Goal: Task Accomplishment & Management: Complete application form

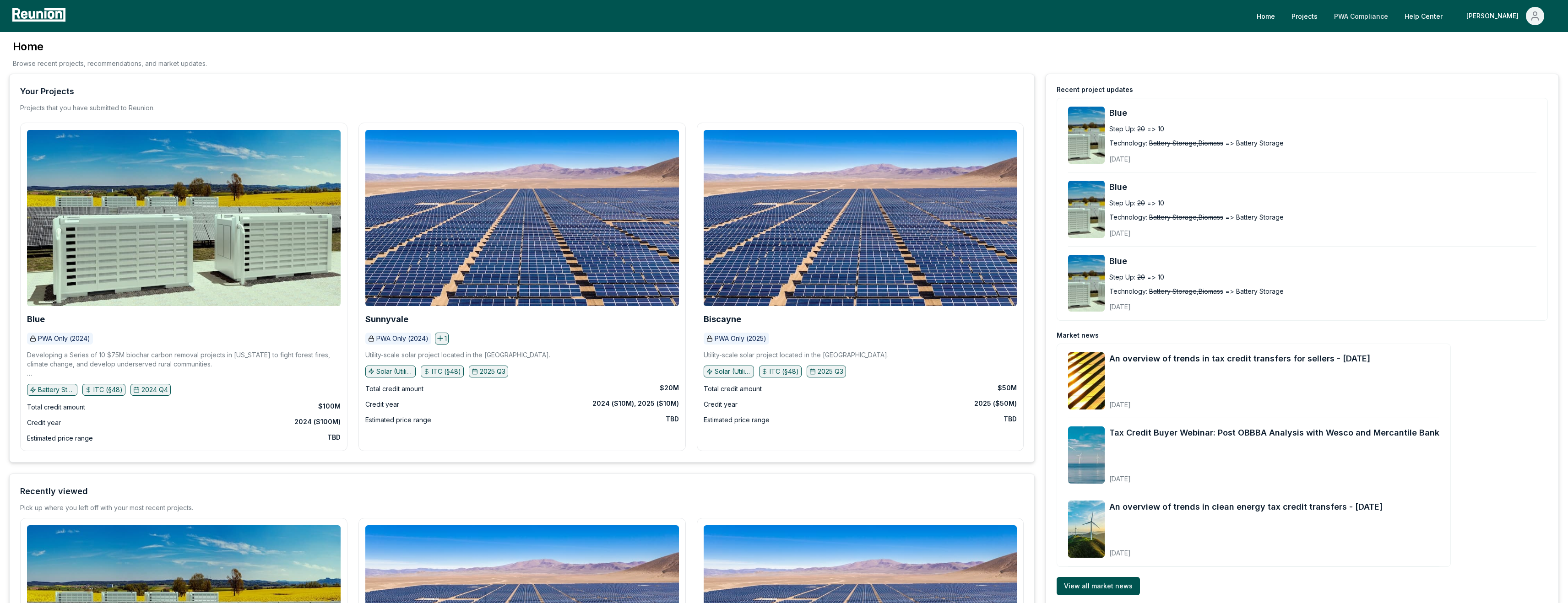
click at [627, 18] on link "PWA Compliance" at bounding box center [1361, 16] width 68 height 18
click at [627, 14] on link "PWA Compliance" at bounding box center [1361, 16] width 68 height 18
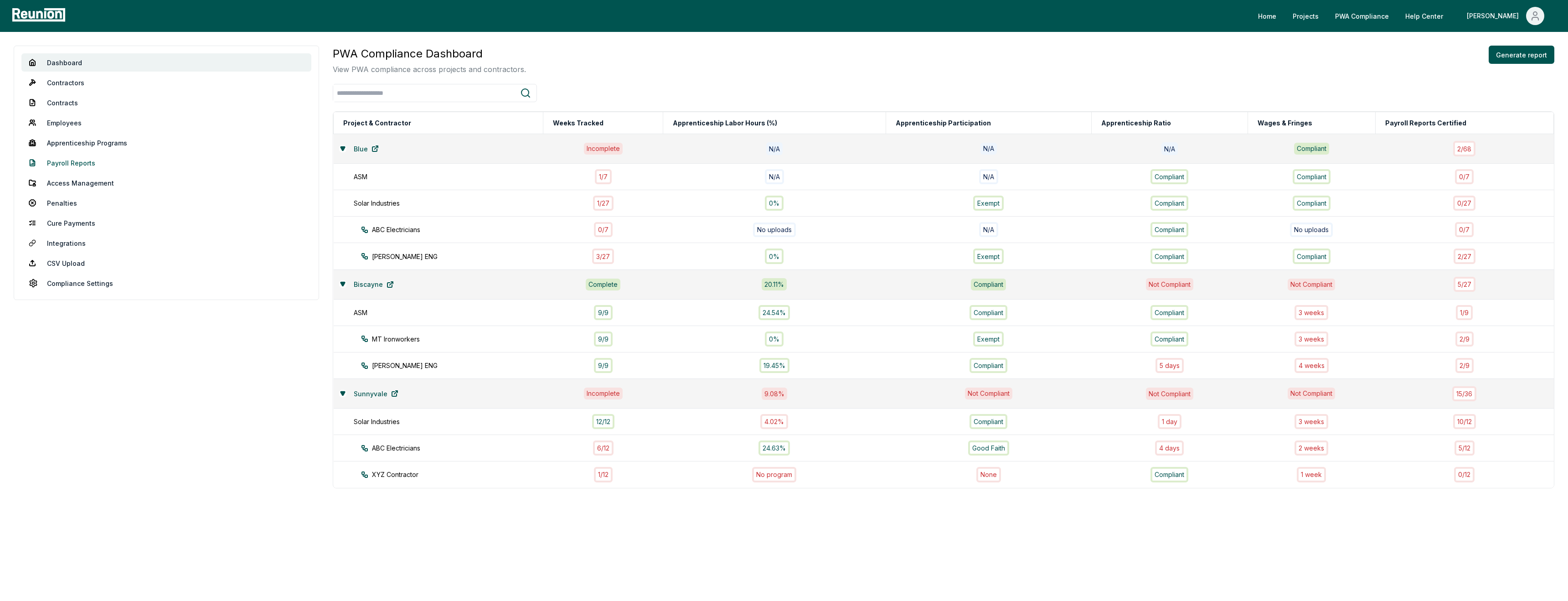
click at [89, 166] on link "Payroll Reports" at bounding box center [166, 163] width 290 height 18
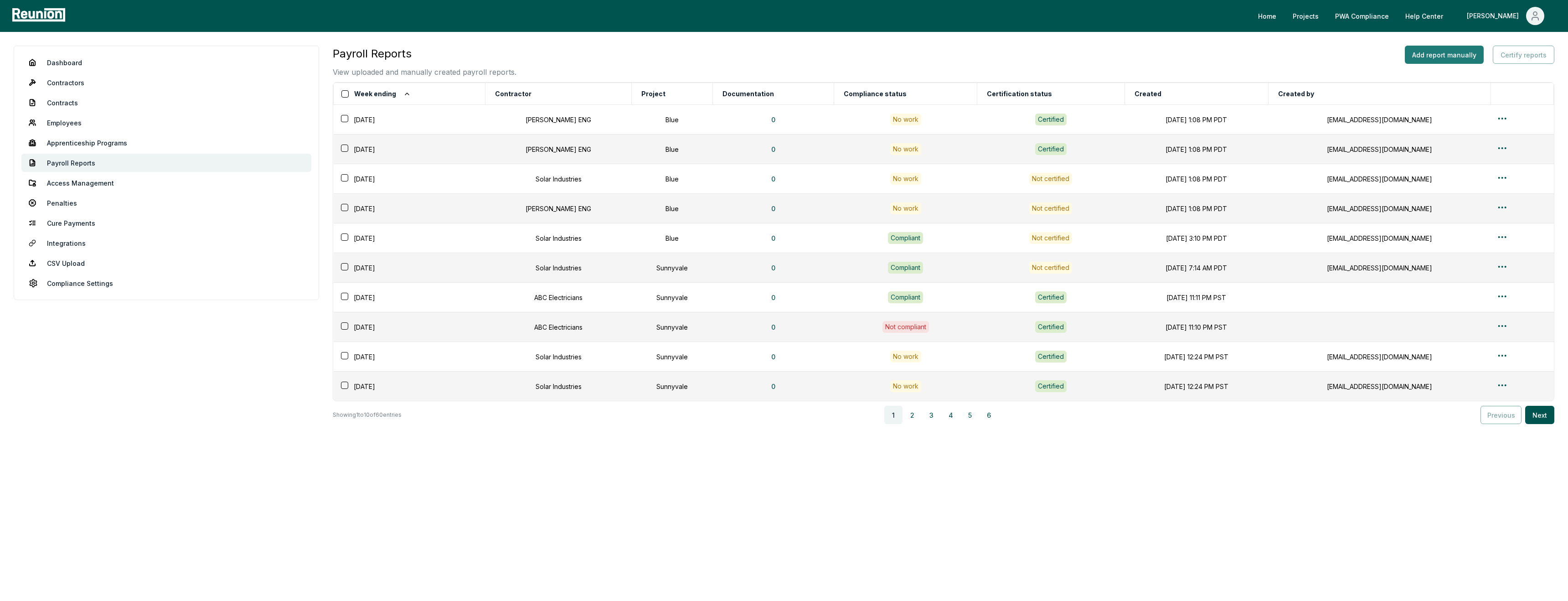
click at [1468, 60] on button "Add report manually" at bounding box center [1444, 55] width 79 height 18
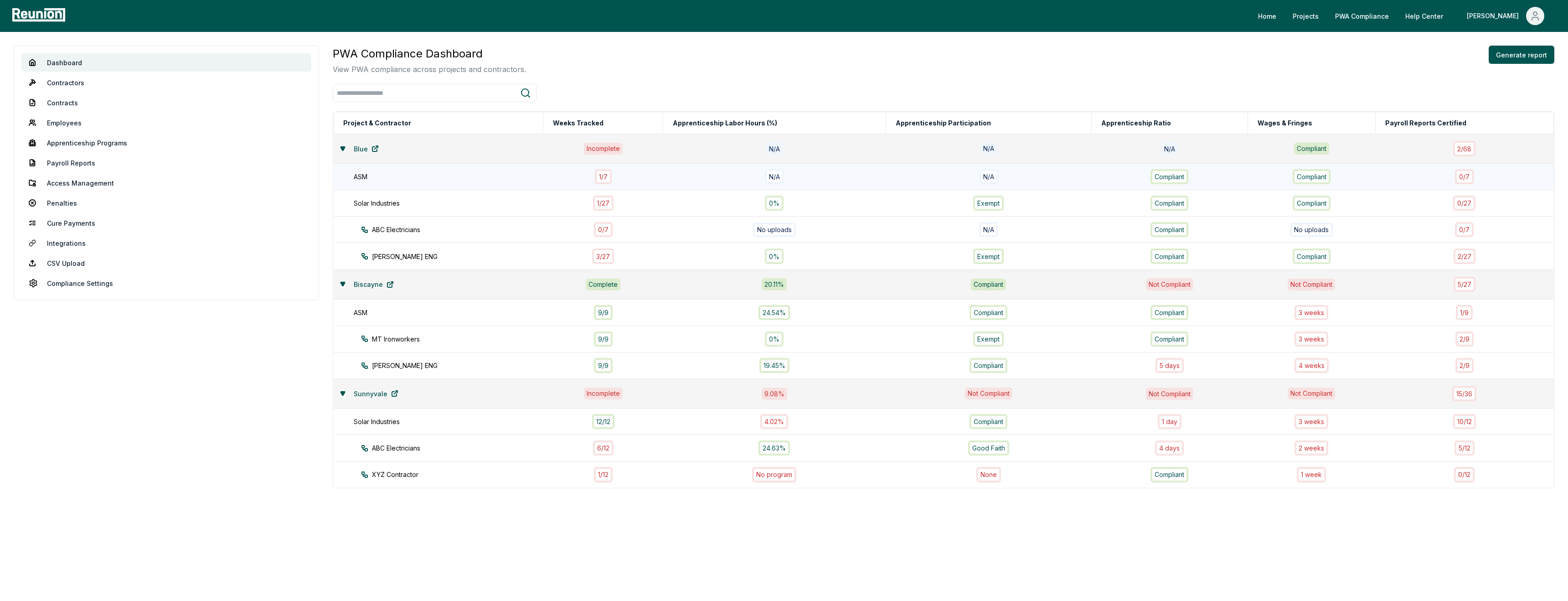
click at [1398, 174] on div "0 / 7" at bounding box center [1464, 177] width 167 height 15
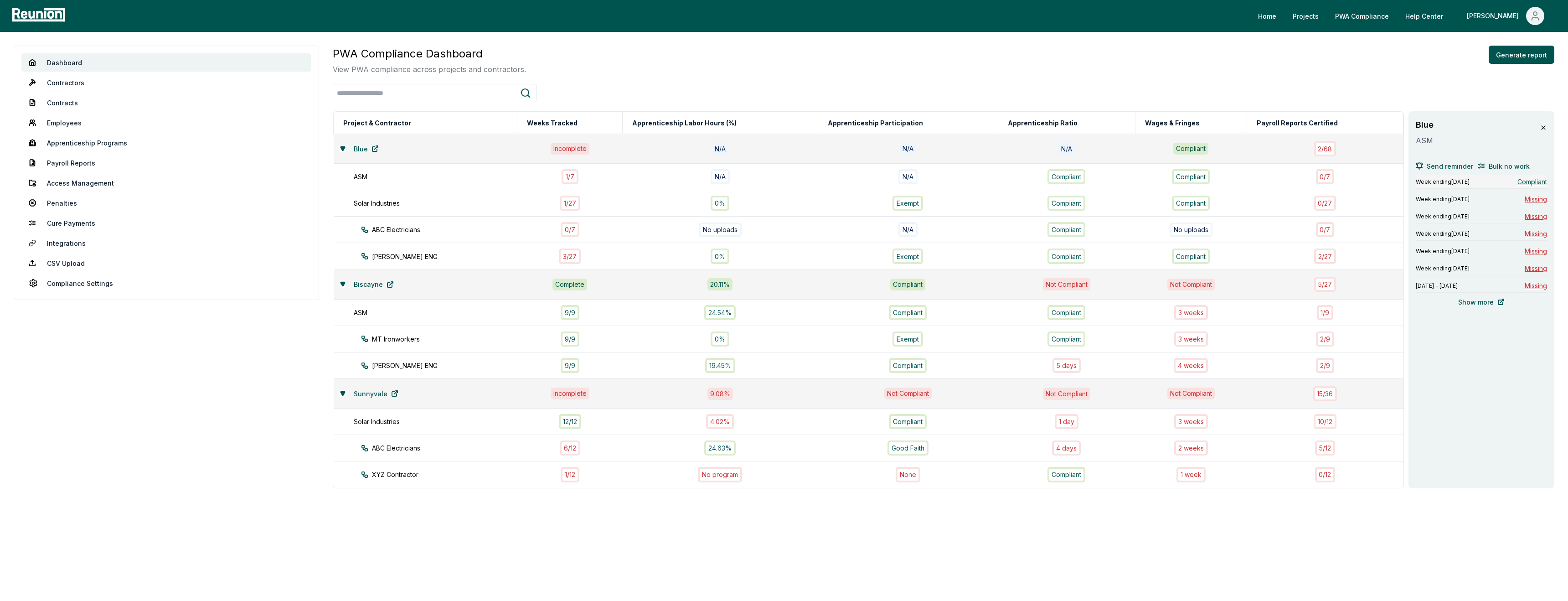
click at [1544, 183] on span "Compliant" at bounding box center [1532, 182] width 30 height 10
click at [66, 207] on link "Penalties" at bounding box center [166, 203] width 290 height 18
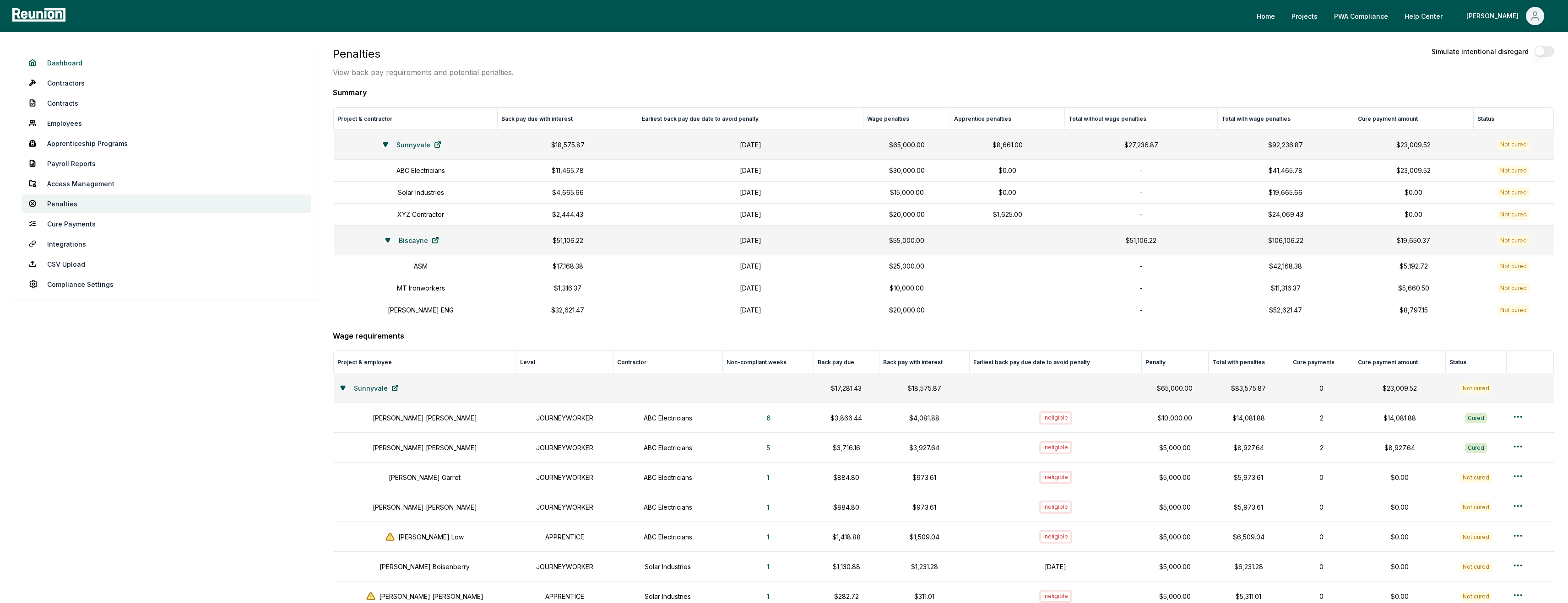
click at [80, 67] on link "Dashboard" at bounding box center [166, 63] width 290 height 18
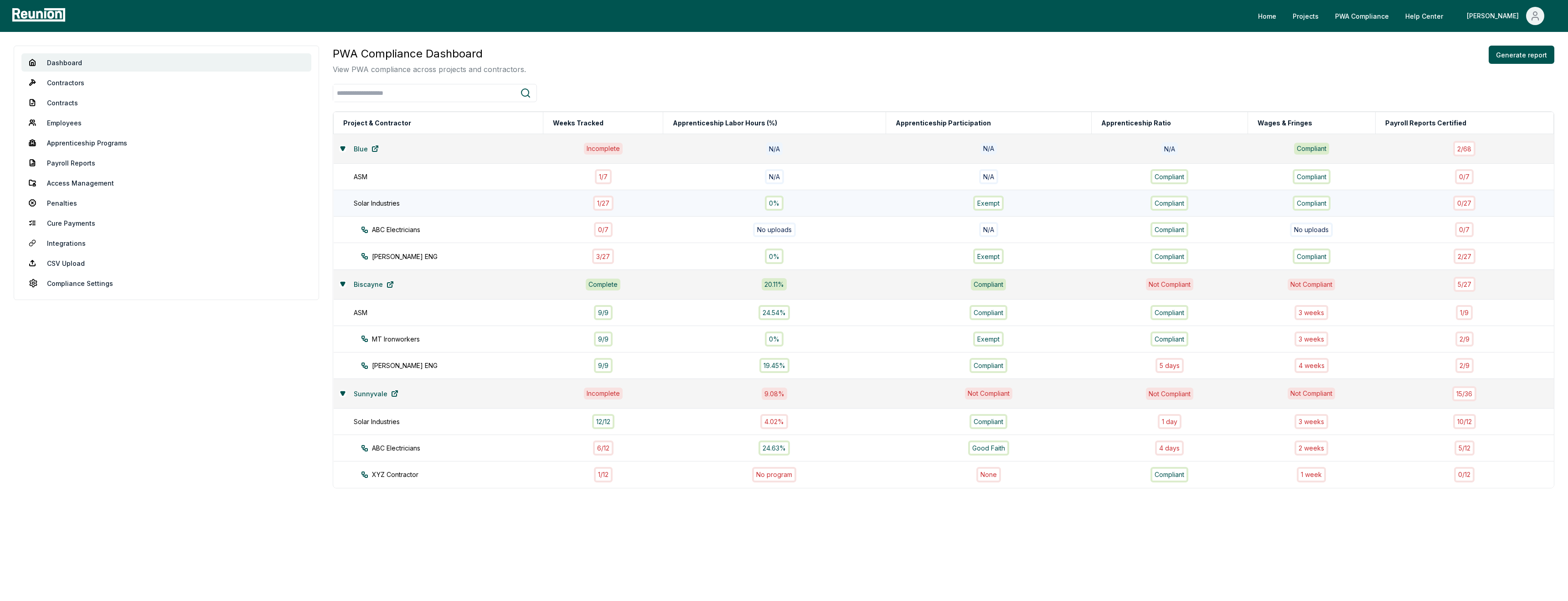
click at [1182, 206] on div "Compliant" at bounding box center [1169, 203] width 38 height 15
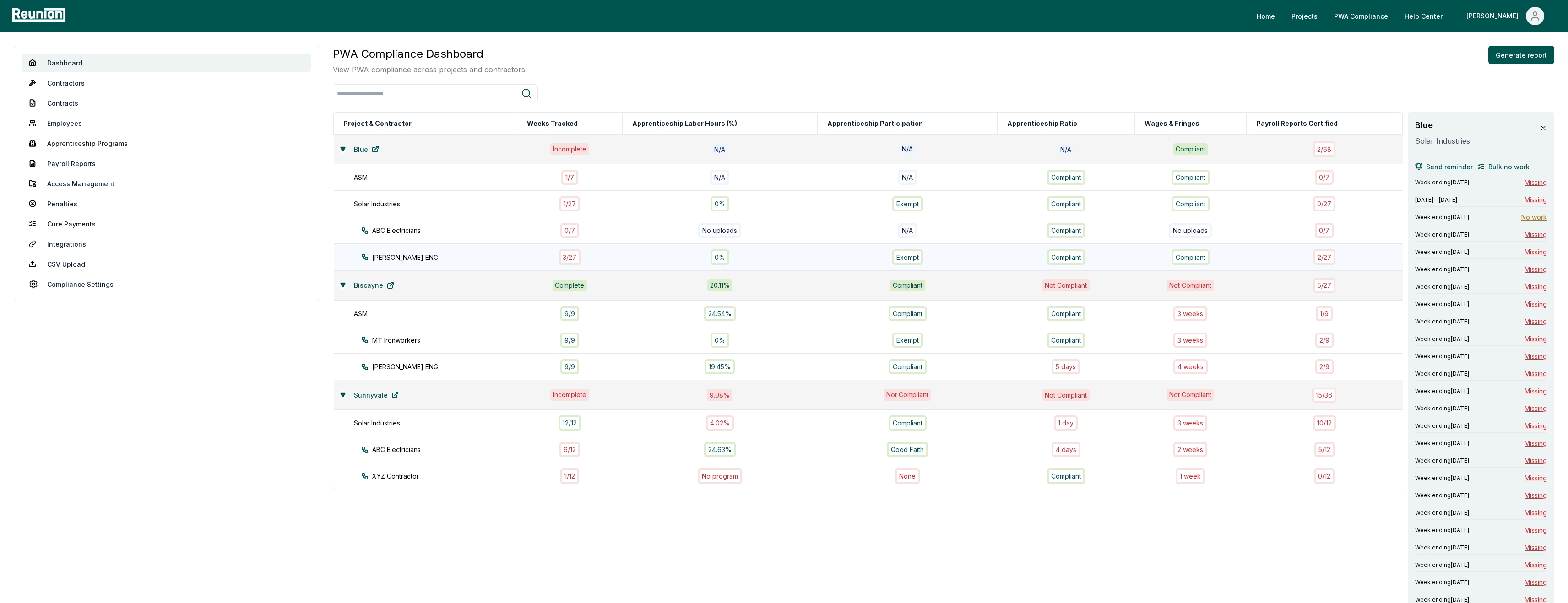
click at [1141, 254] on div "Compliant" at bounding box center [1190, 257] width 101 height 15
click at [637, 318] on div "24.54%" at bounding box center [720, 313] width 185 height 15
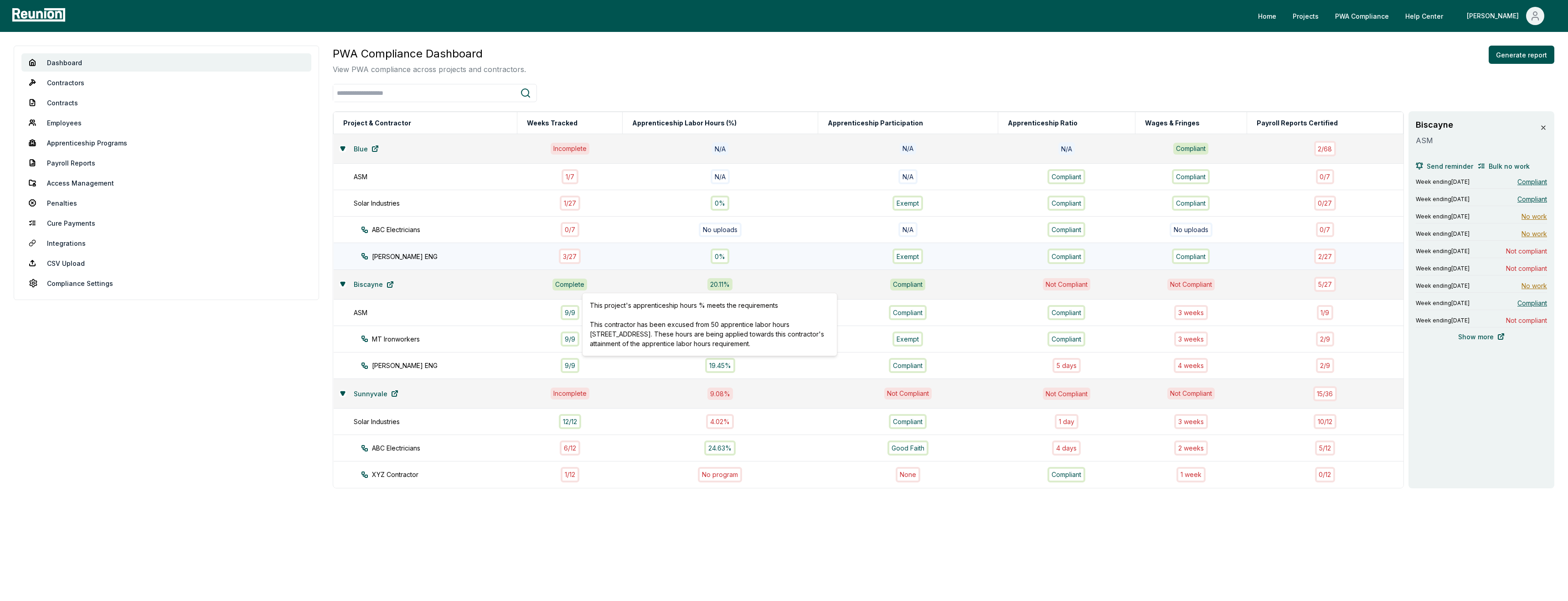
drag, startPoint x: 594, startPoint y: 257, endPoint x: 751, endPoint y: 257, distance: 157.0
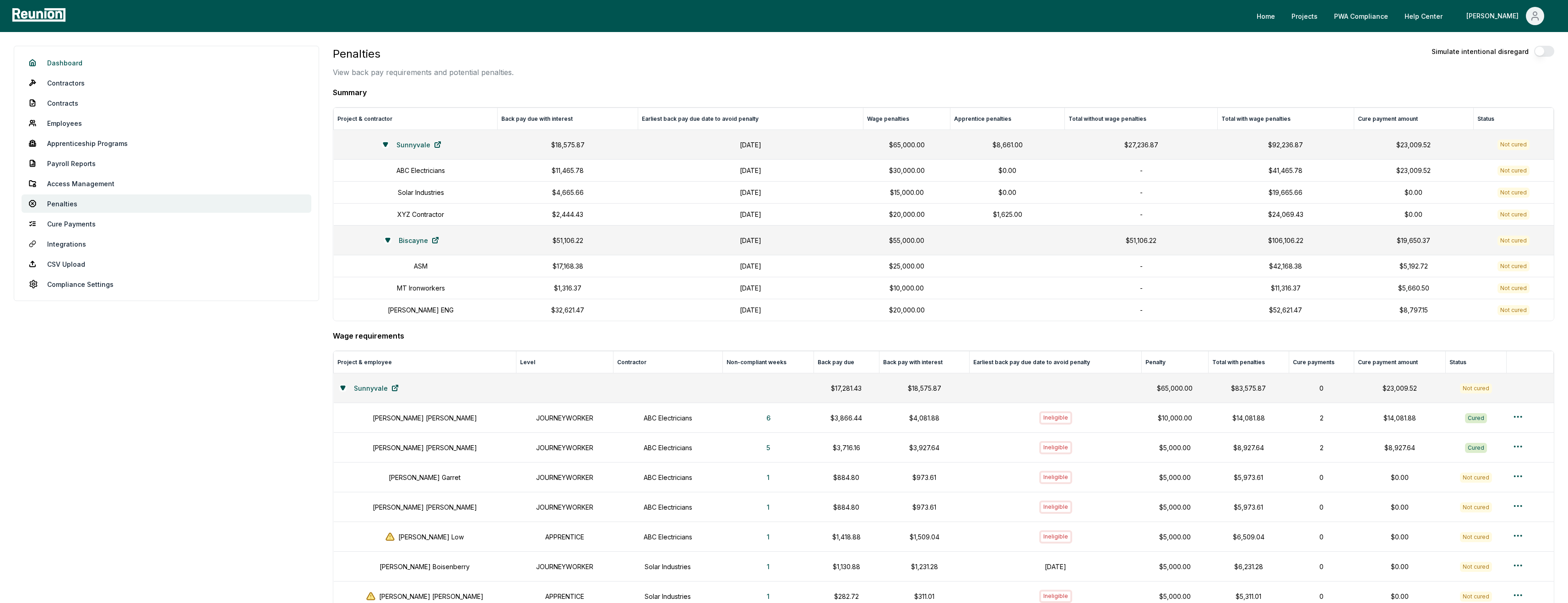
click at [57, 62] on link "Dashboard" at bounding box center [166, 63] width 290 height 18
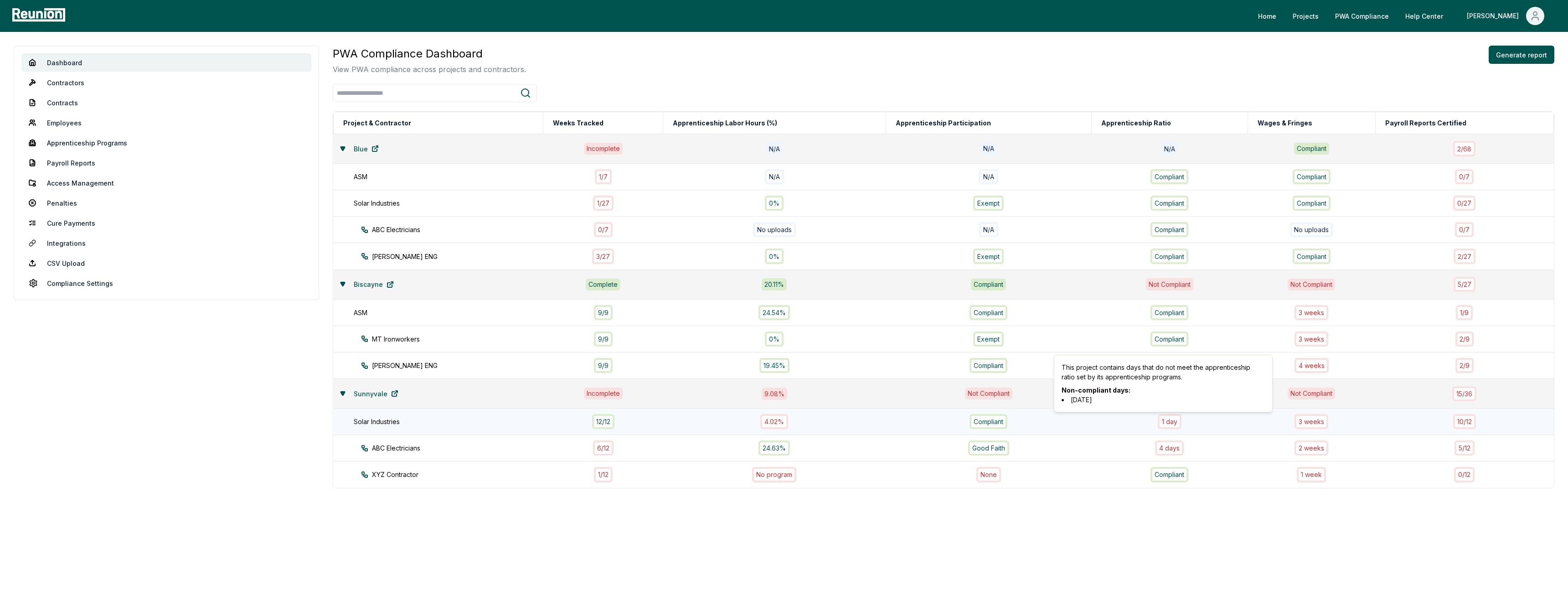
click at [1220, 427] on div "1 day" at bounding box center [1169, 421] width 145 height 15
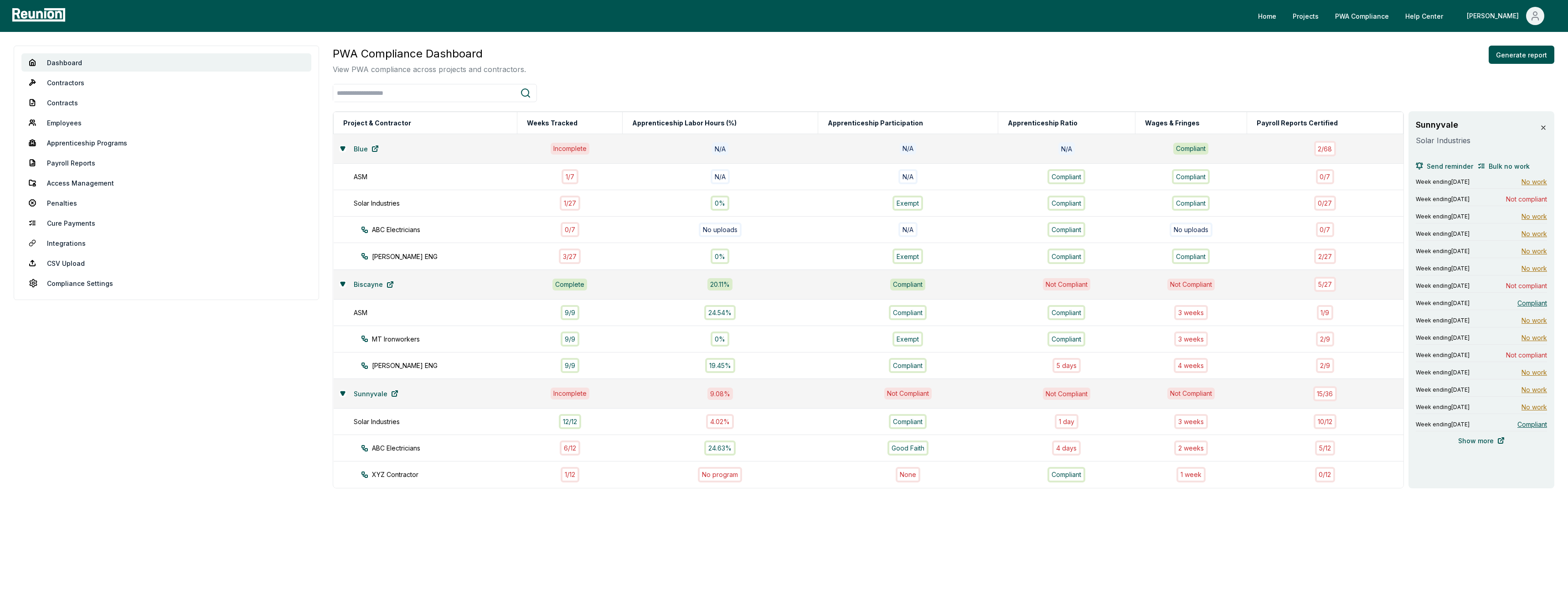
click at [1541, 126] on icon at bounding box center [1544, 128] width 7 height 7
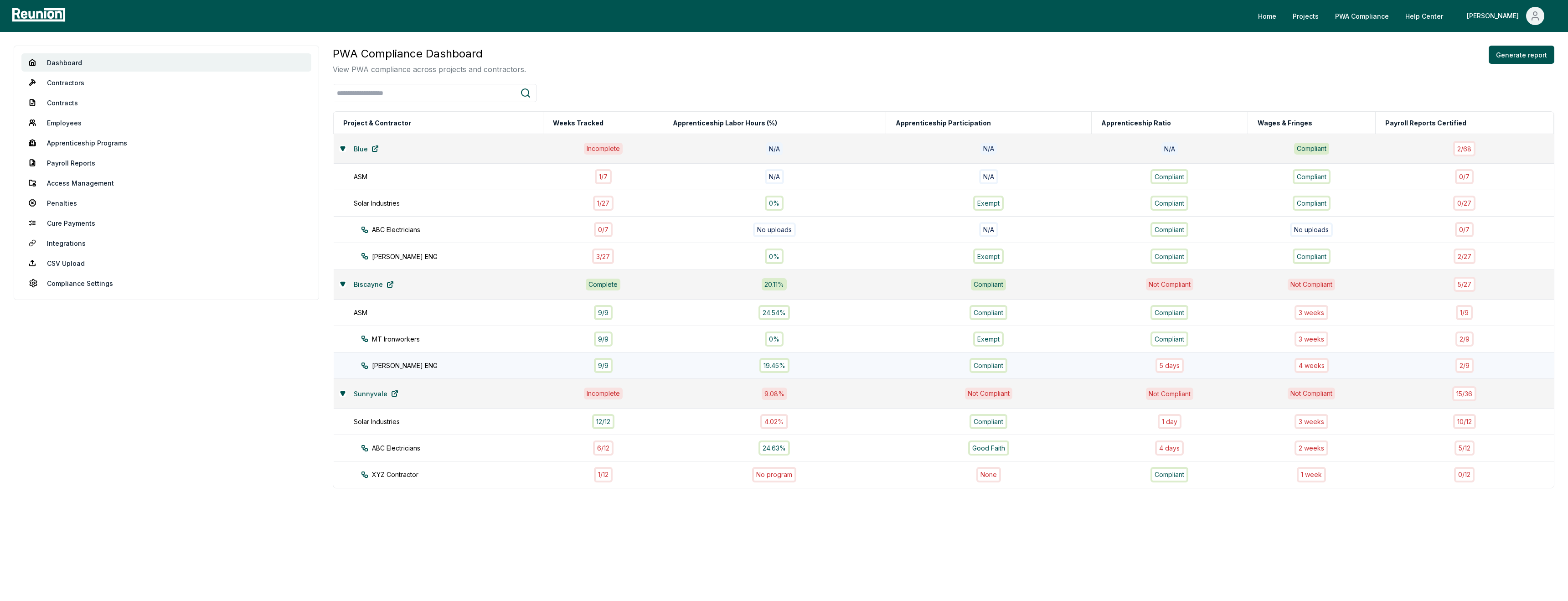
click at [492, 363] on div "[PERSON_NAME] ENG" at bounding box center [460, 365] width 198 height 10
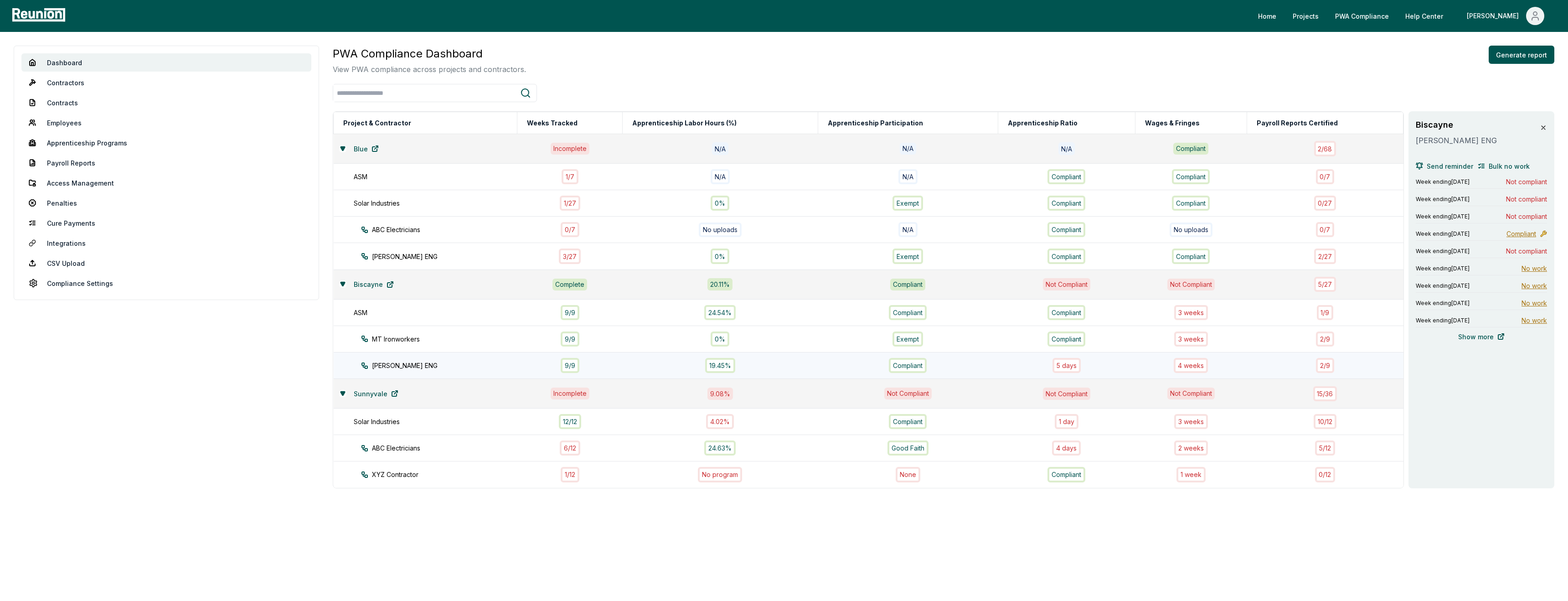
click at [697, 357] on td "19.45%" at bounding box center [719, 365] width 195 height 26
click at [632, 307] on div "24.54%" at bounding box center [719, 312] width 184 height 15
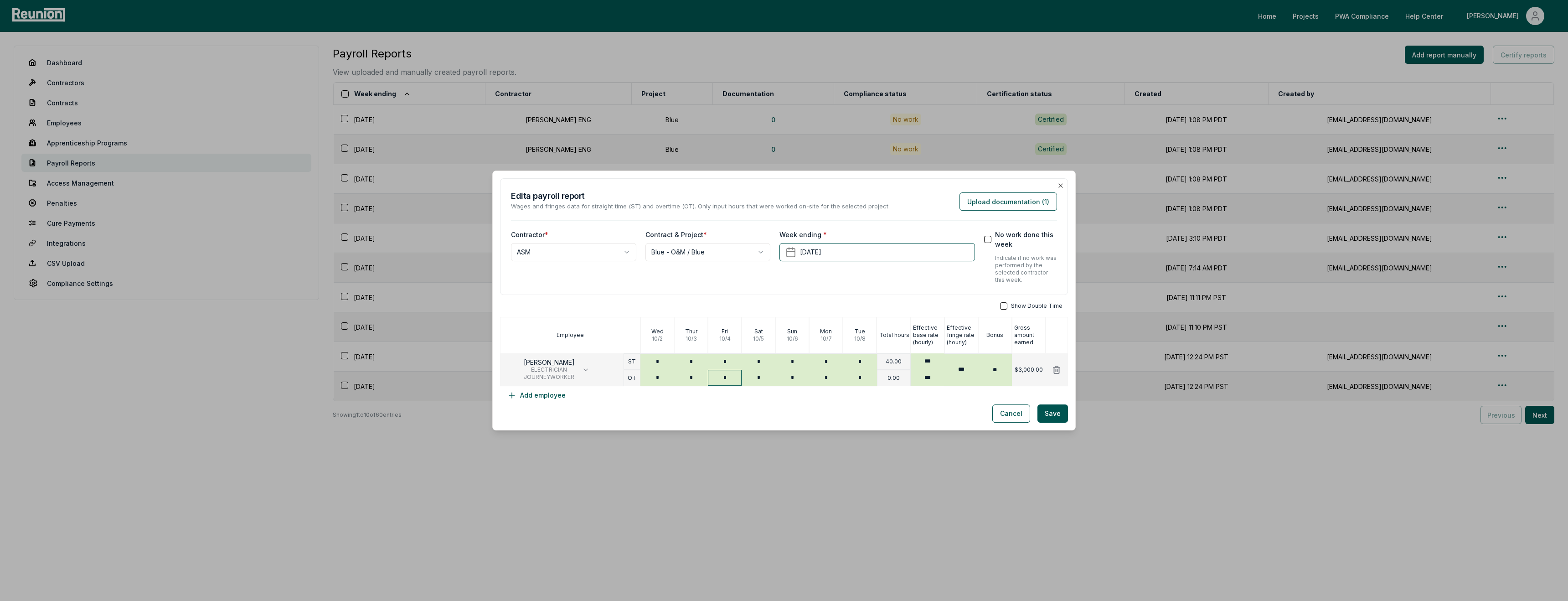
type input "*"
click at [710, 370] on input "*" at bounding box center [724, 378] width 33 height 16
type input "*"
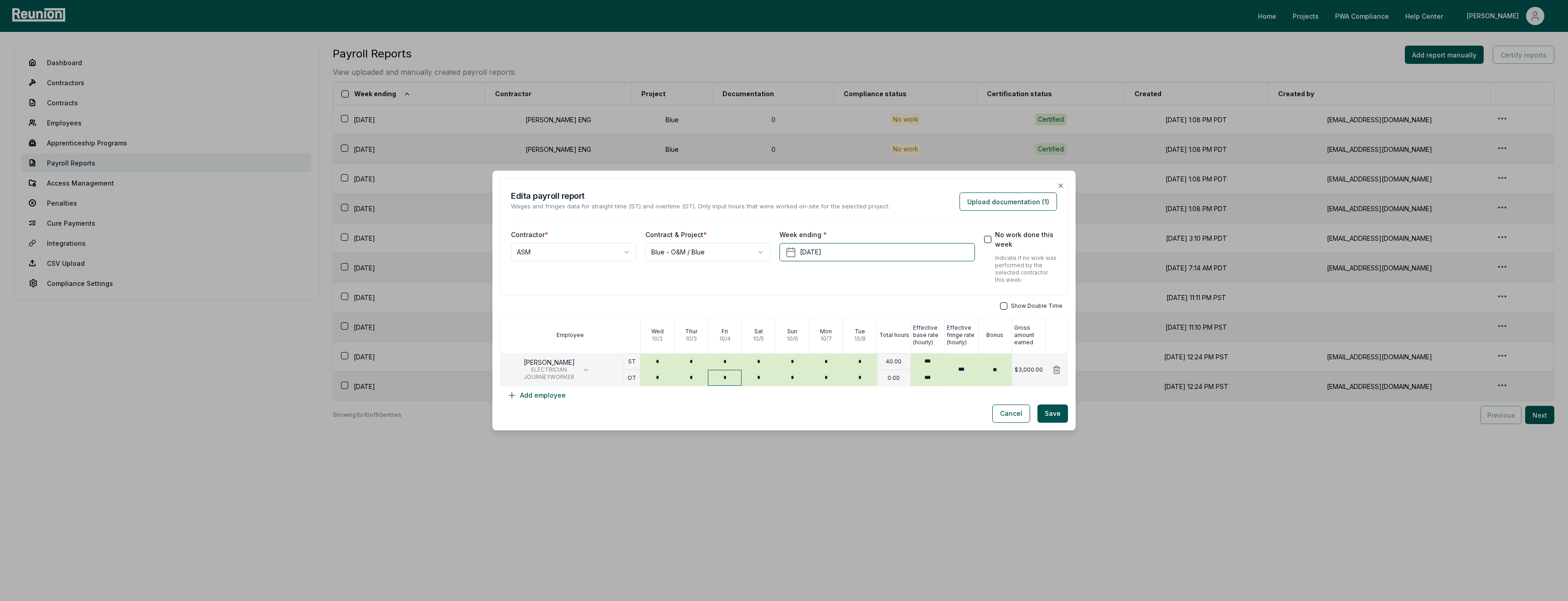
type input "*"
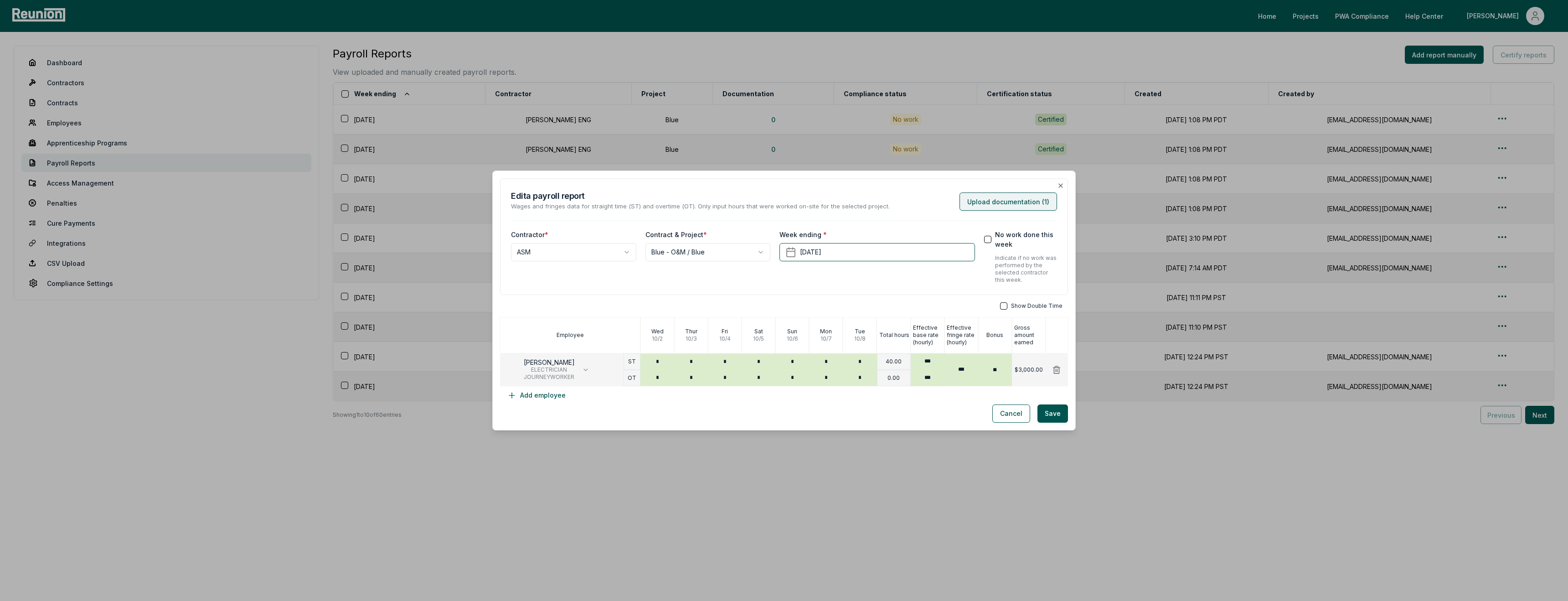
click at [1004, 199] on button "Upload documentation ( 1 )" at bounding box center [1008, 202] width 97 height 18
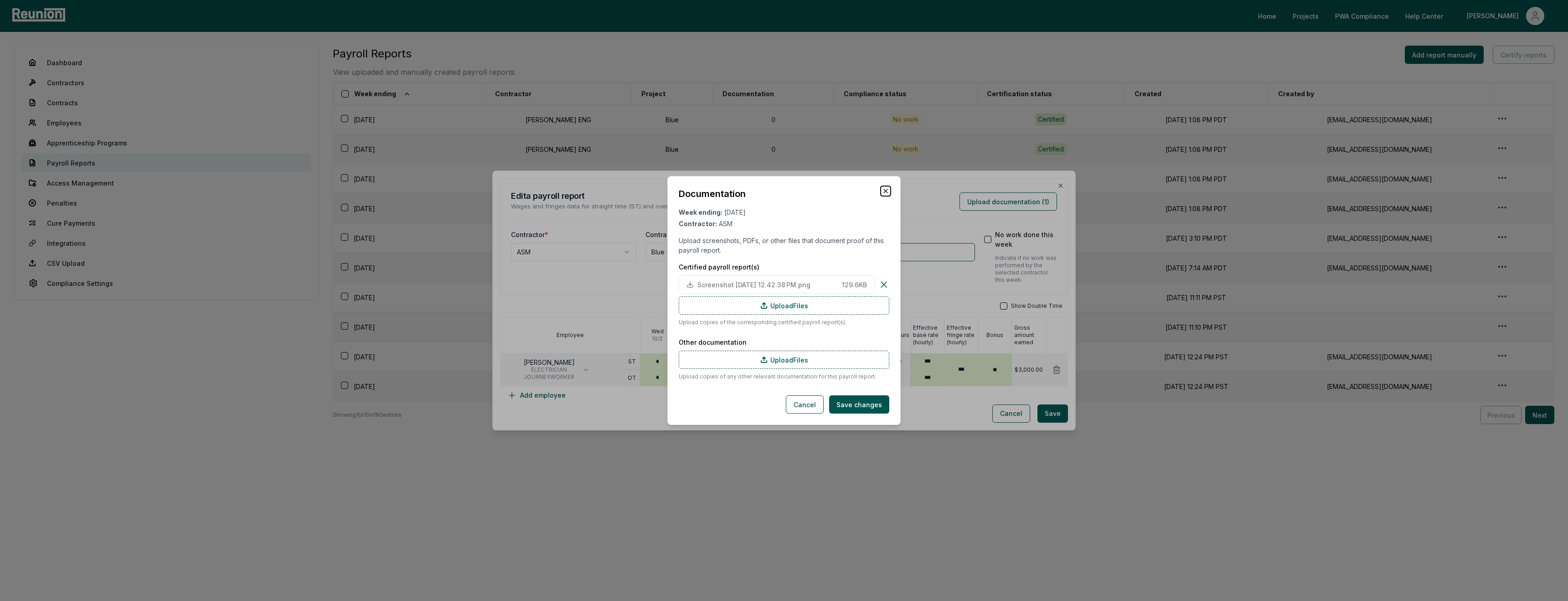
click at [888, 192] on icon "button" at bounding box center [886, 191] width 7 height 7
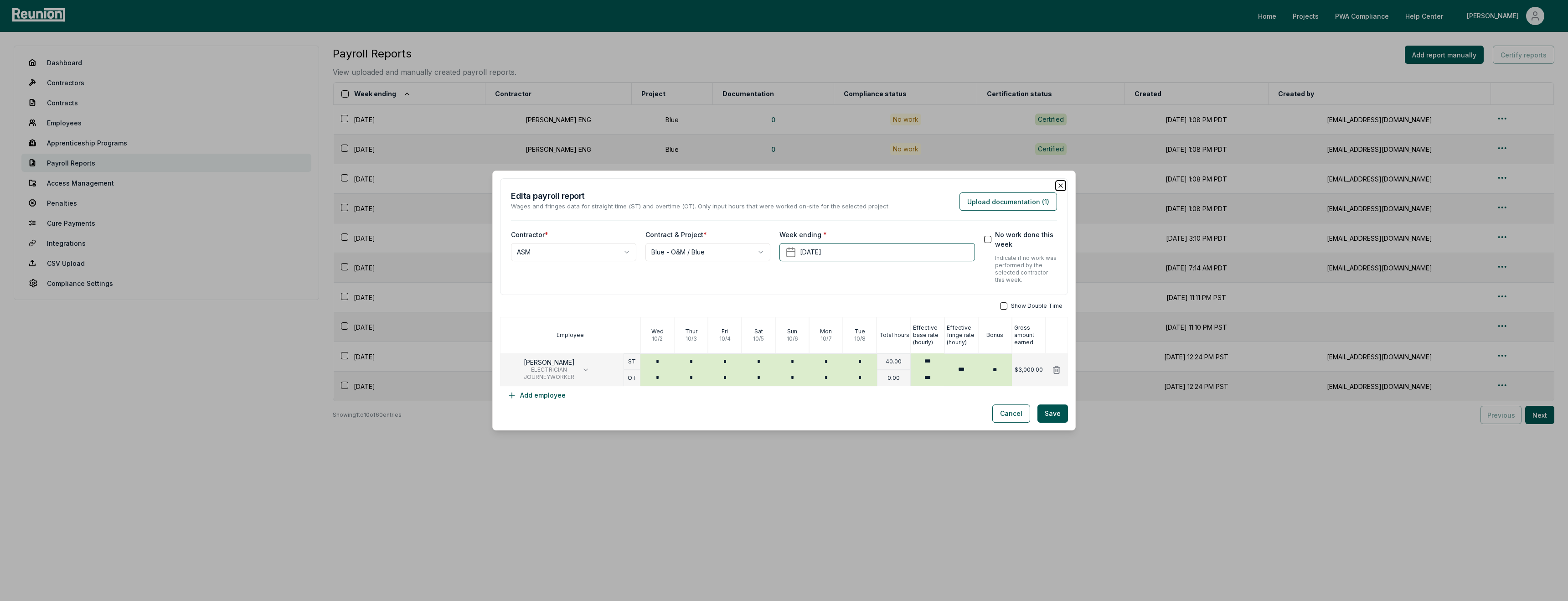
click at [1057, 186] on icon "button" at bounding box center [1061, 186] width 7 height 7
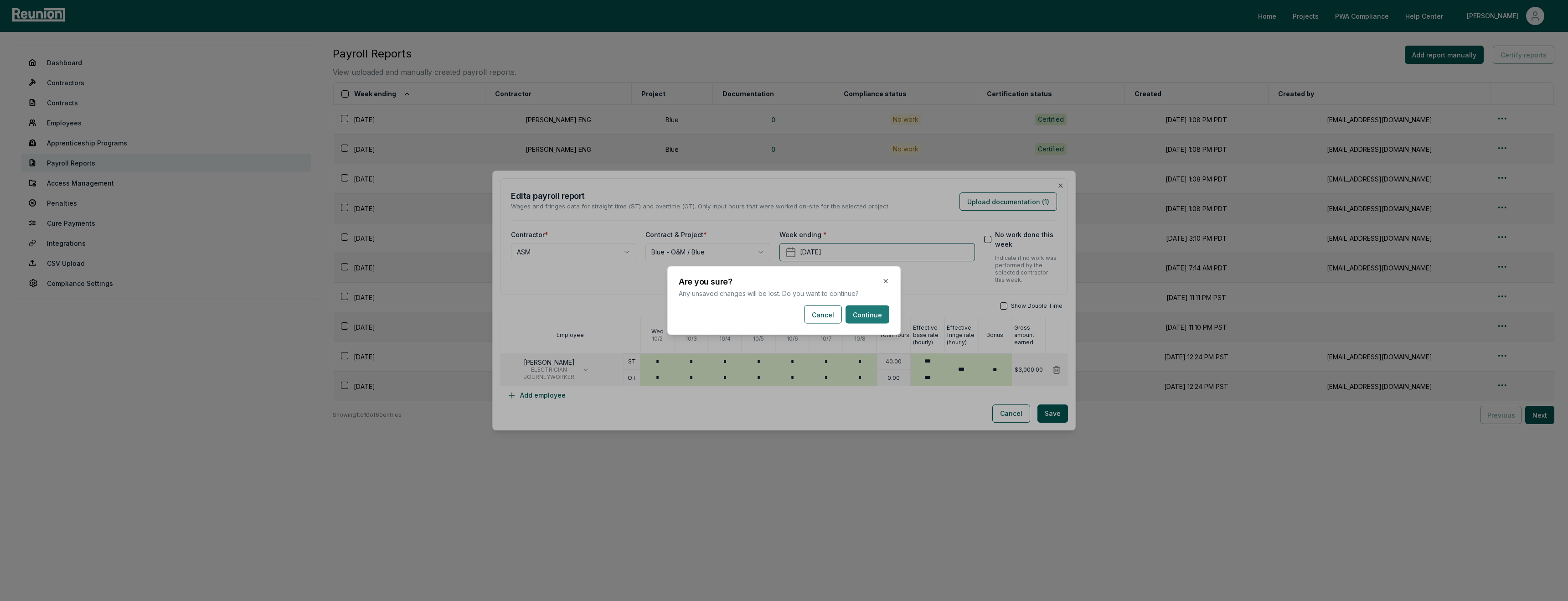
click at [883, 315] on button "Continue" at bounding box center [867, 315] width 44 height 18
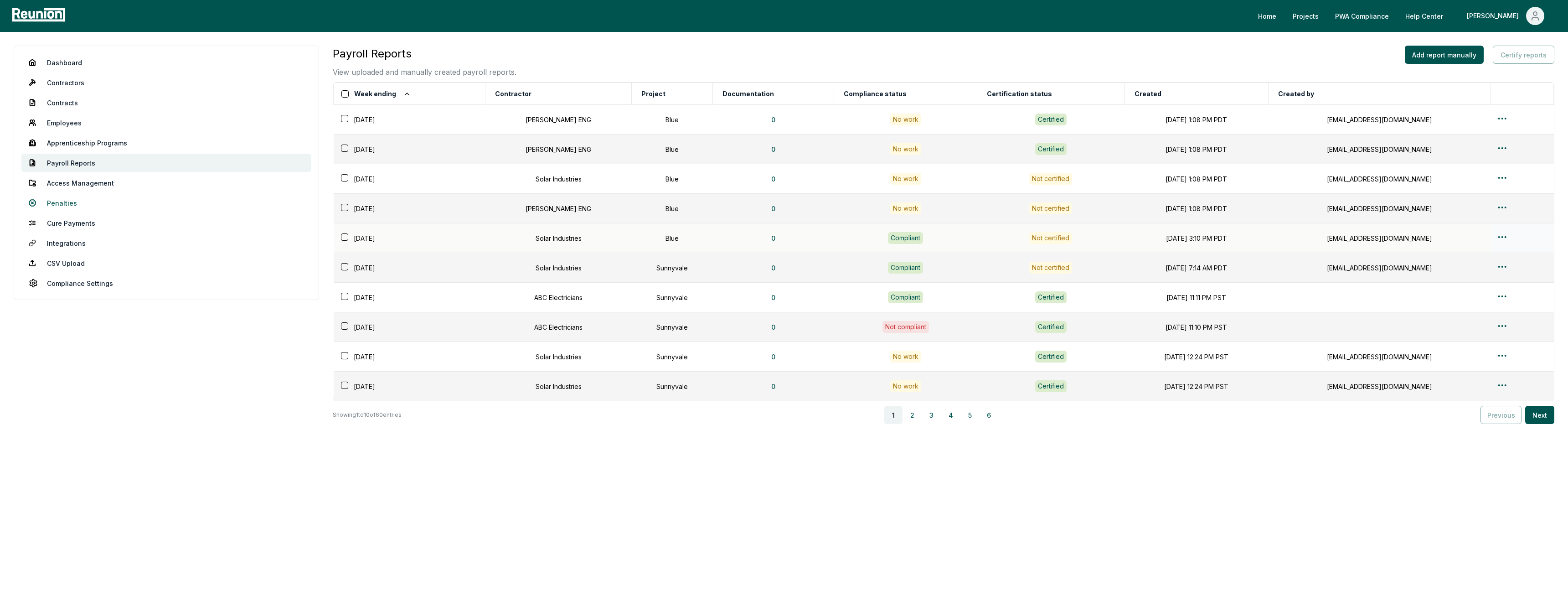
click at [69, 203] on link "Penalties" at bounding box center [166, 203] width 290 height 18
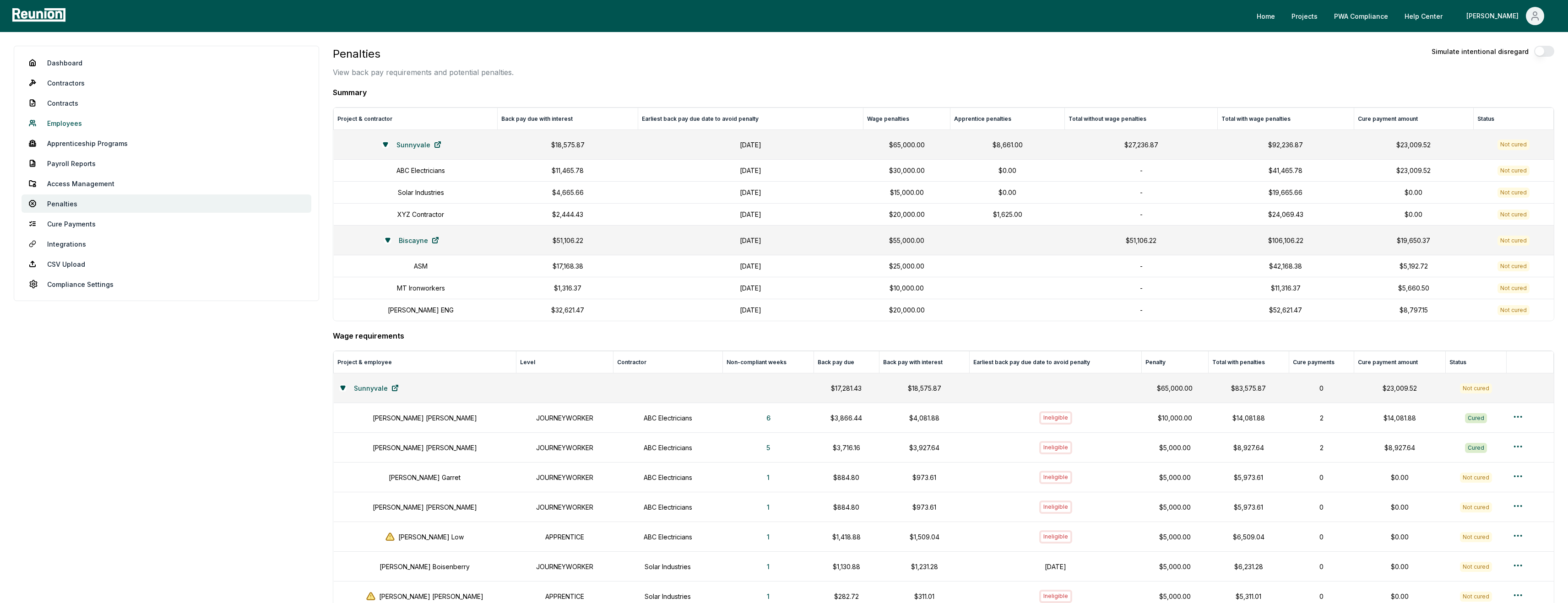
click at [76, 121] on link "Employees" at bounding box center [166, 123] width 290 height 18
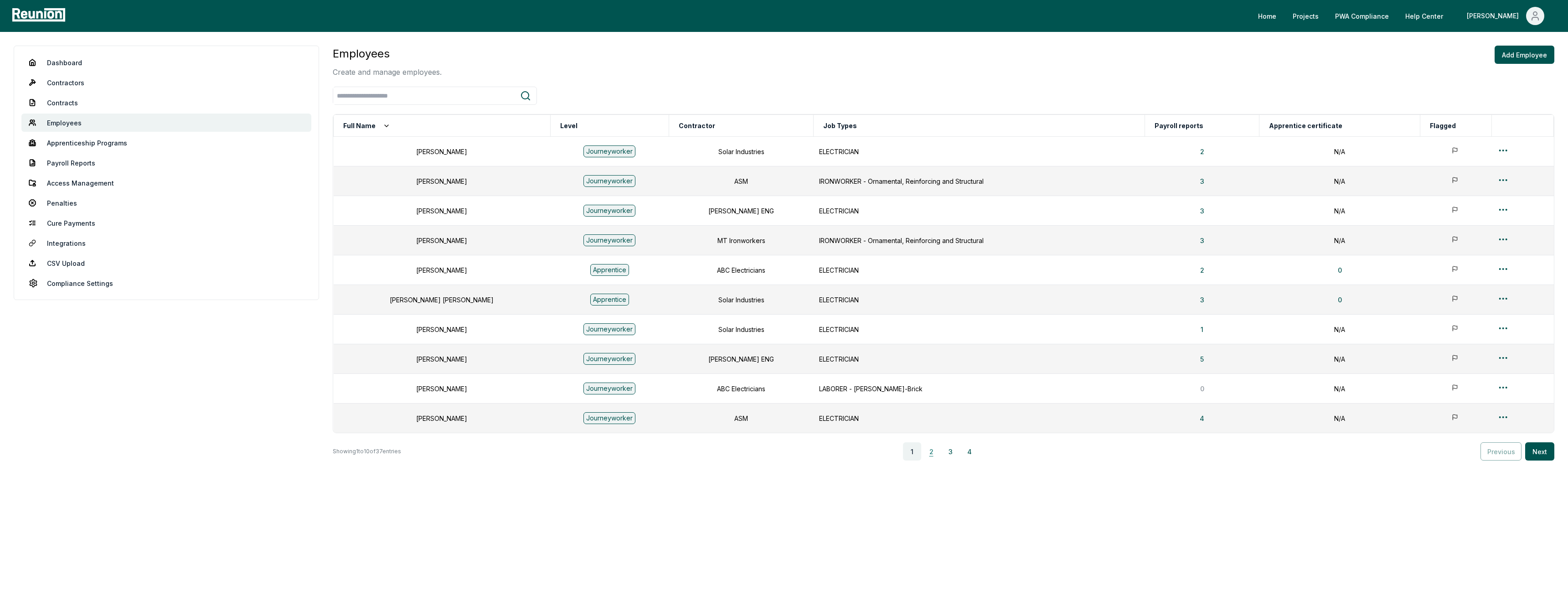
click at [939, 460] on button "2" at bounding box center [931, 451] width 18 height 18
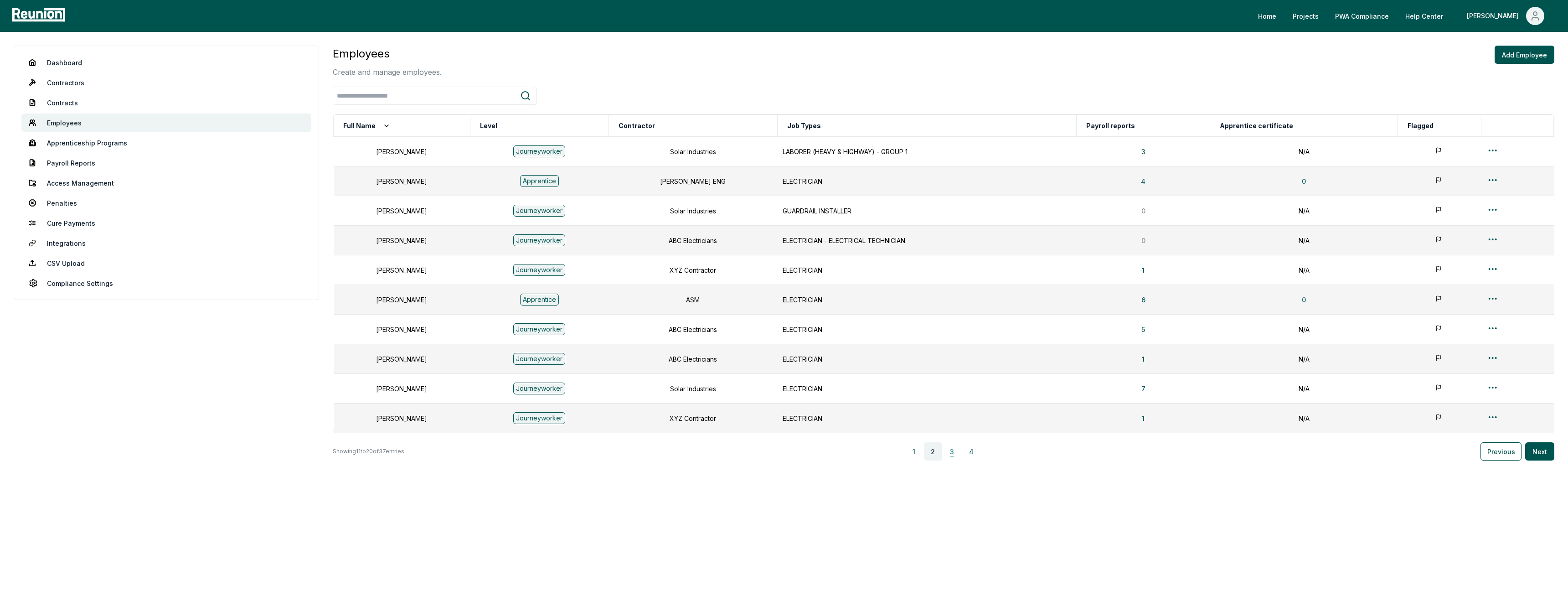
click at [952, 460] on button "3" at bounding box center [952, 451] width 18 height 18
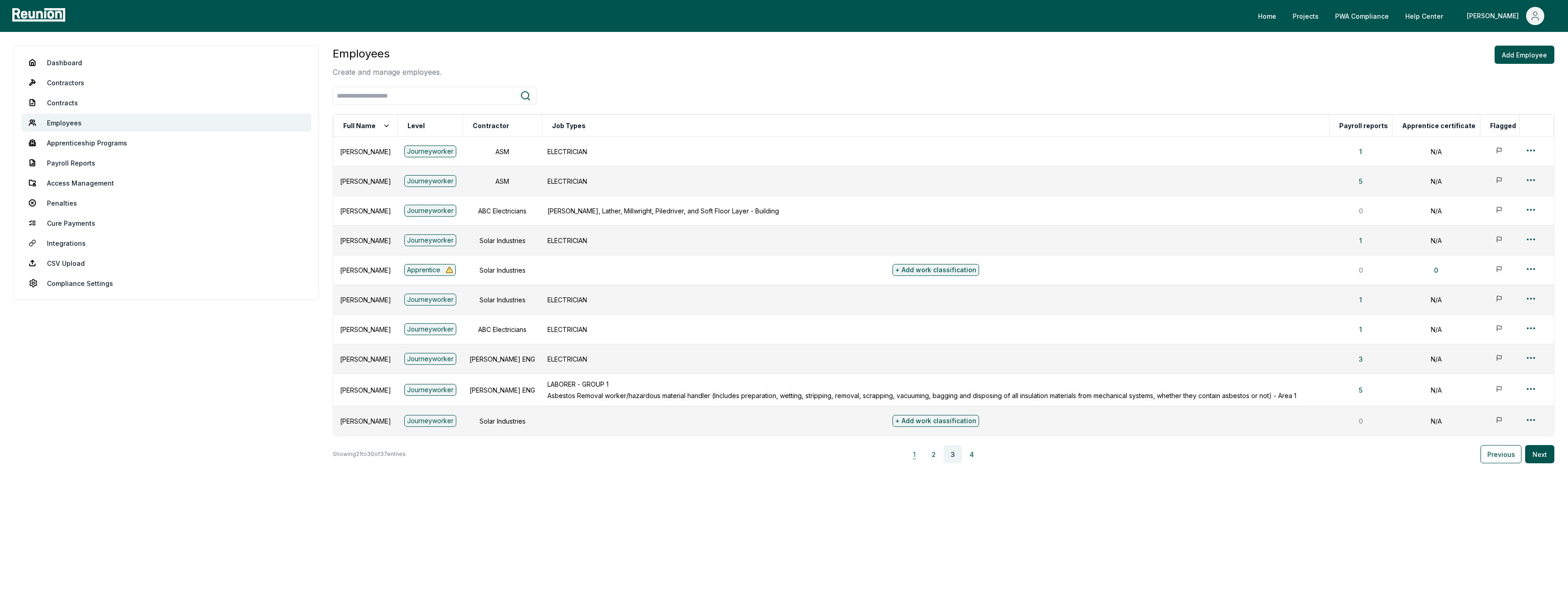
click at [922, 459] on button "1" at bounding box center [914, 454] width 18 height 18
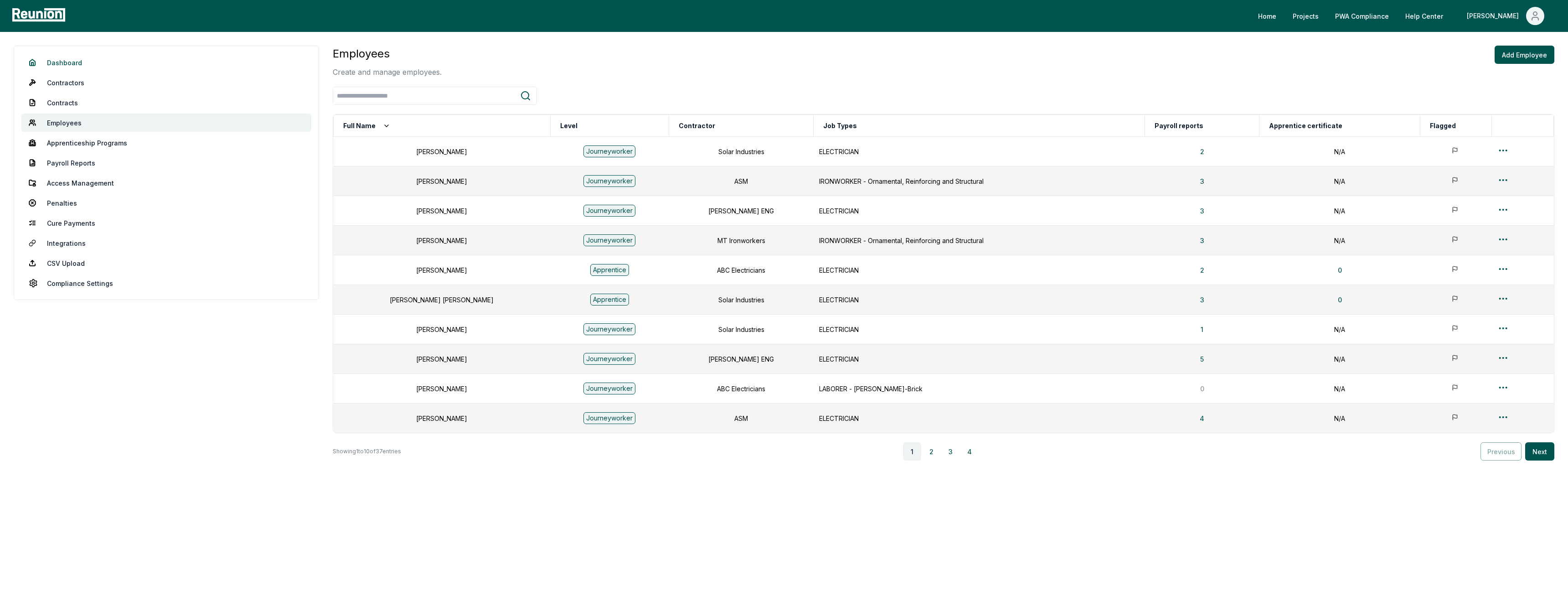
click at [65, 66] on link "Dashboard" at bounding box center [166, 63] width 290 height 18
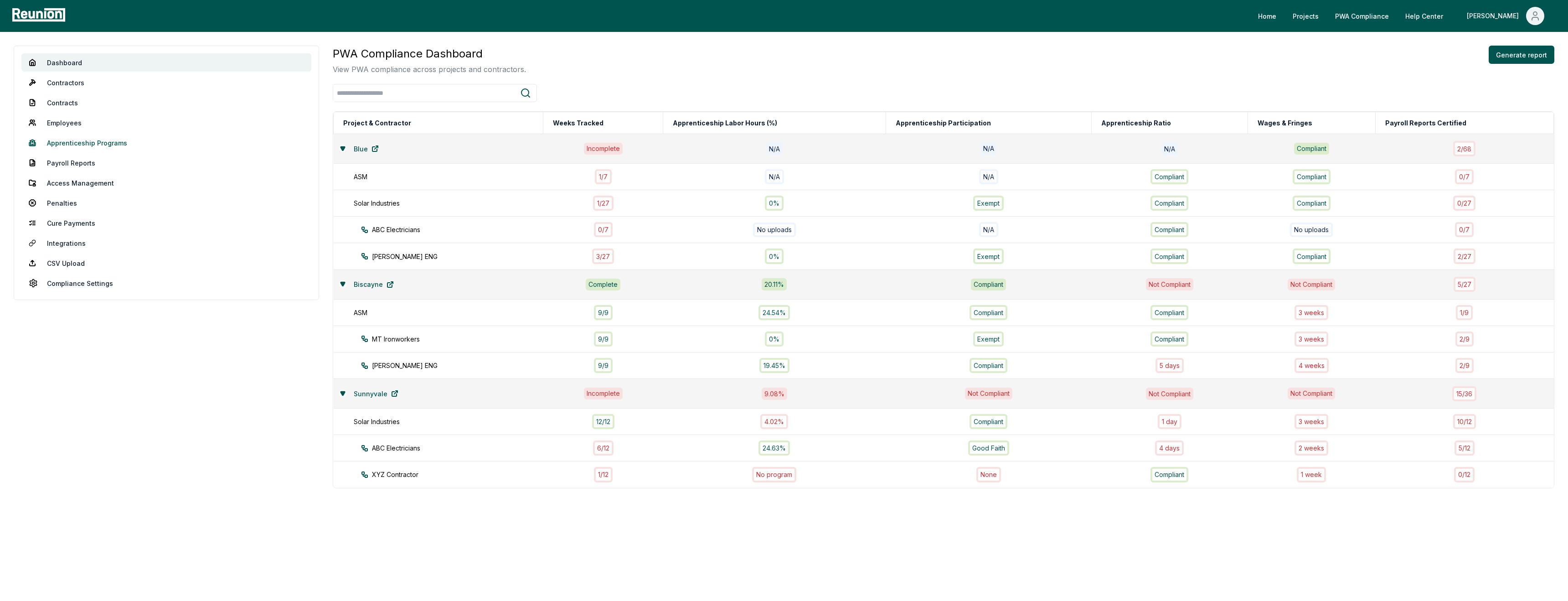
click at [97, 139] on link "Apprenticeship Programs" at bounding box center [166, 142] width 290 height 18
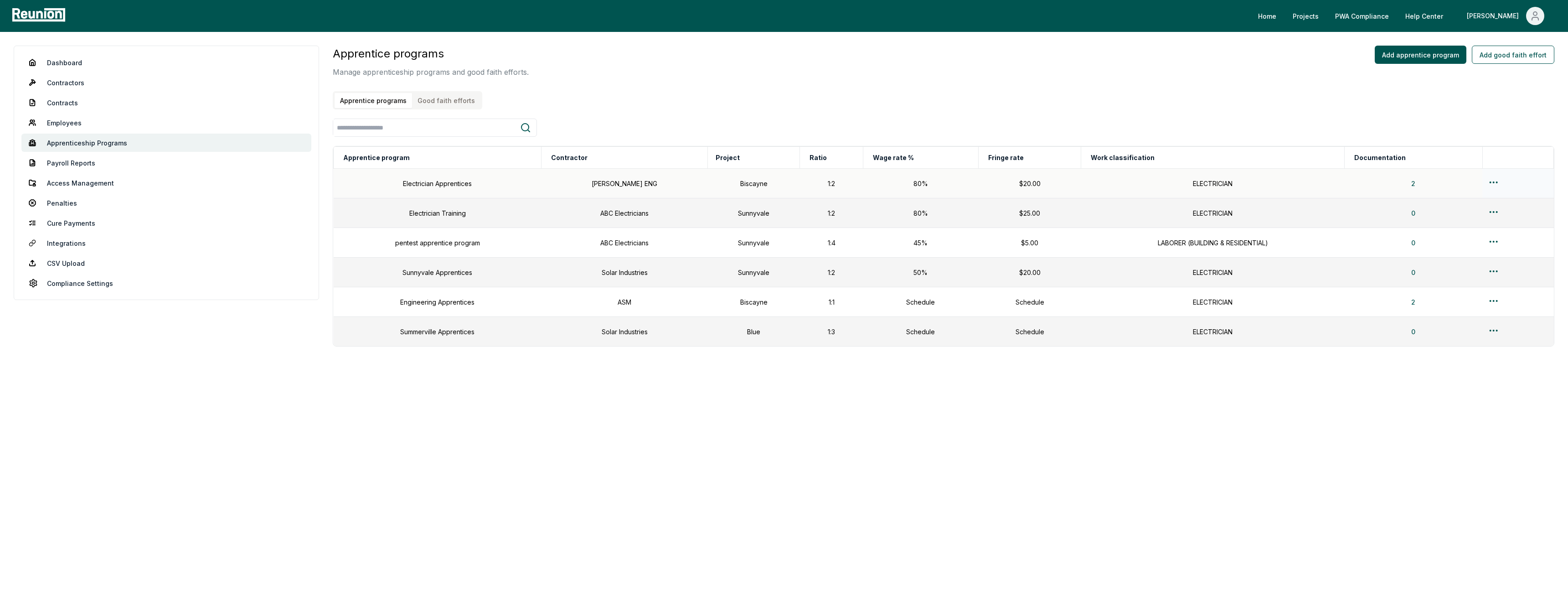
click at [1492, 180] on html "Please visit us on your desktop We're working on making our marketplace mobile-…" at bounding box center [784, 300] width 1568 height 601
click at [1456, 219] on div "Edit" at bounding box center [1491, 219] width 86 height 15
click at [78, 128] on link "Employees" at bounding box center [166, 122] width 290 height 18
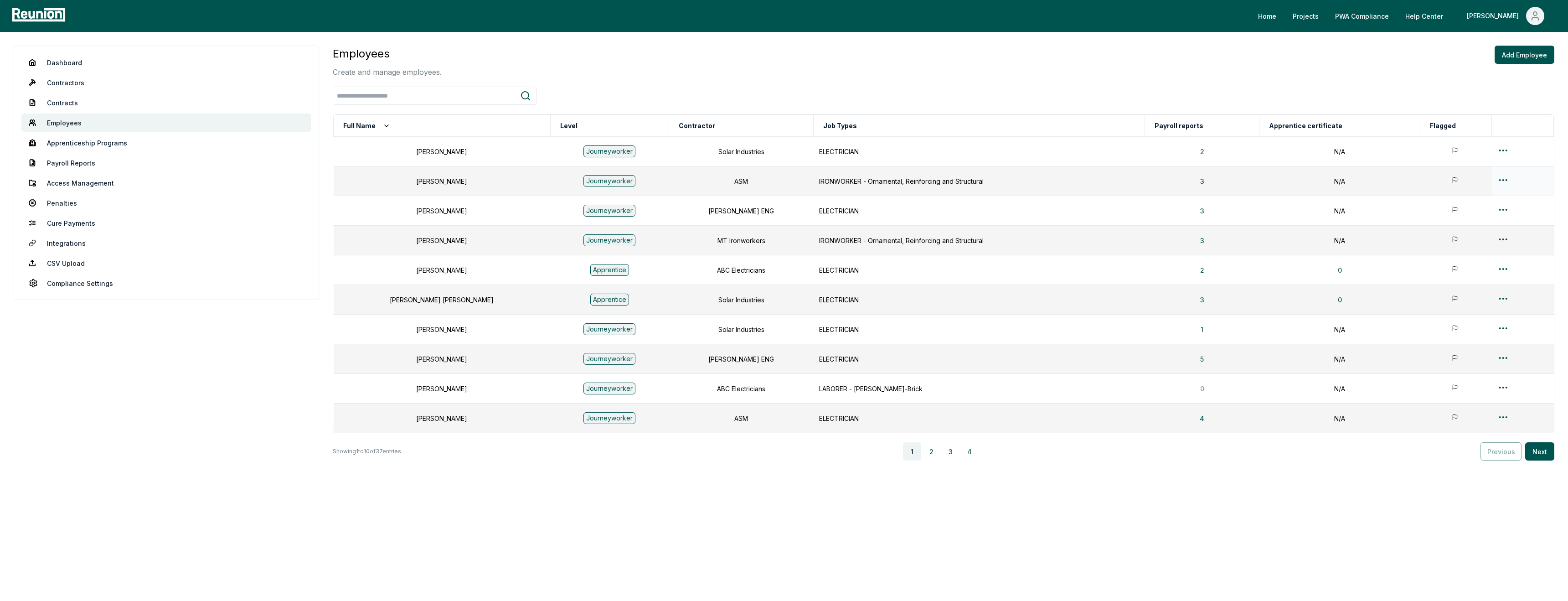
click at [1496, 181] on html "Please visit us on your desktop We're working on making our marketplace mobile-…" at bounding box center [784, 300] width 1568 height 601
click at [1458, 220] on div "Edit" at bounding box center [1494, 216] width 86 height 15
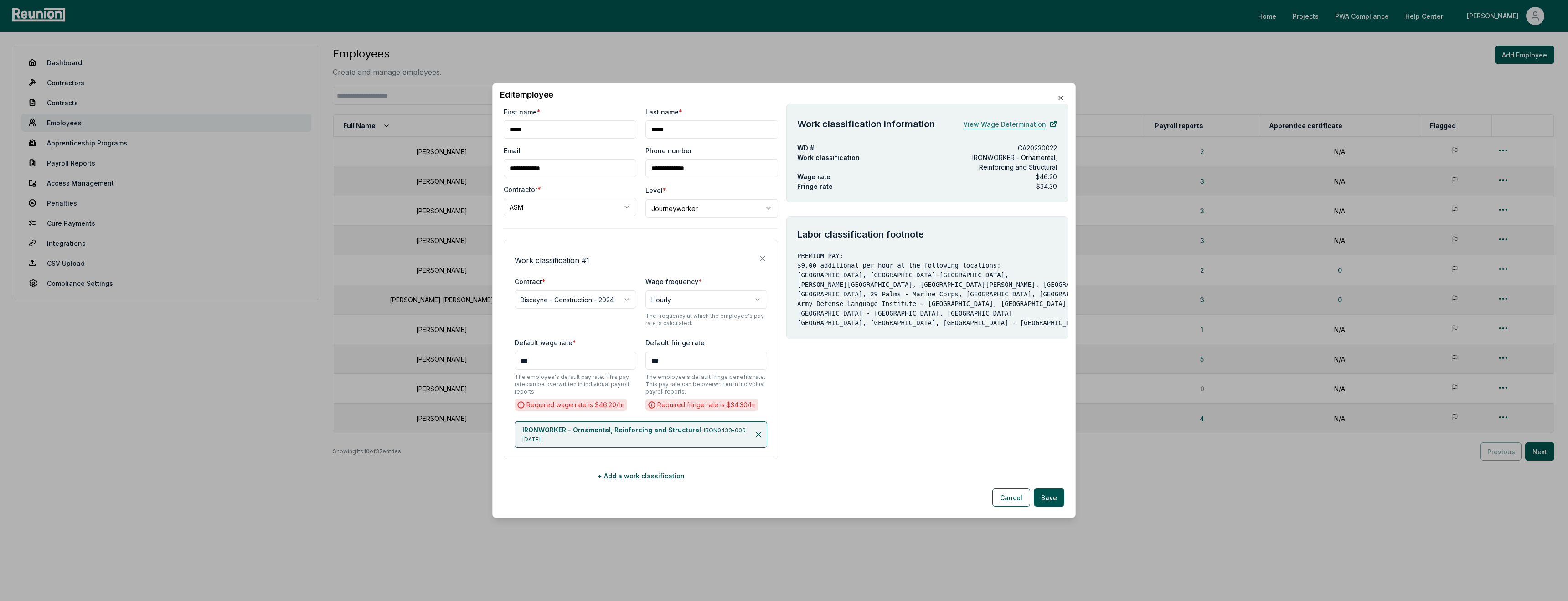
click at [1008, 122] on link "View Wage Determination" at bounding box center [1010, 124] width 94 height 18
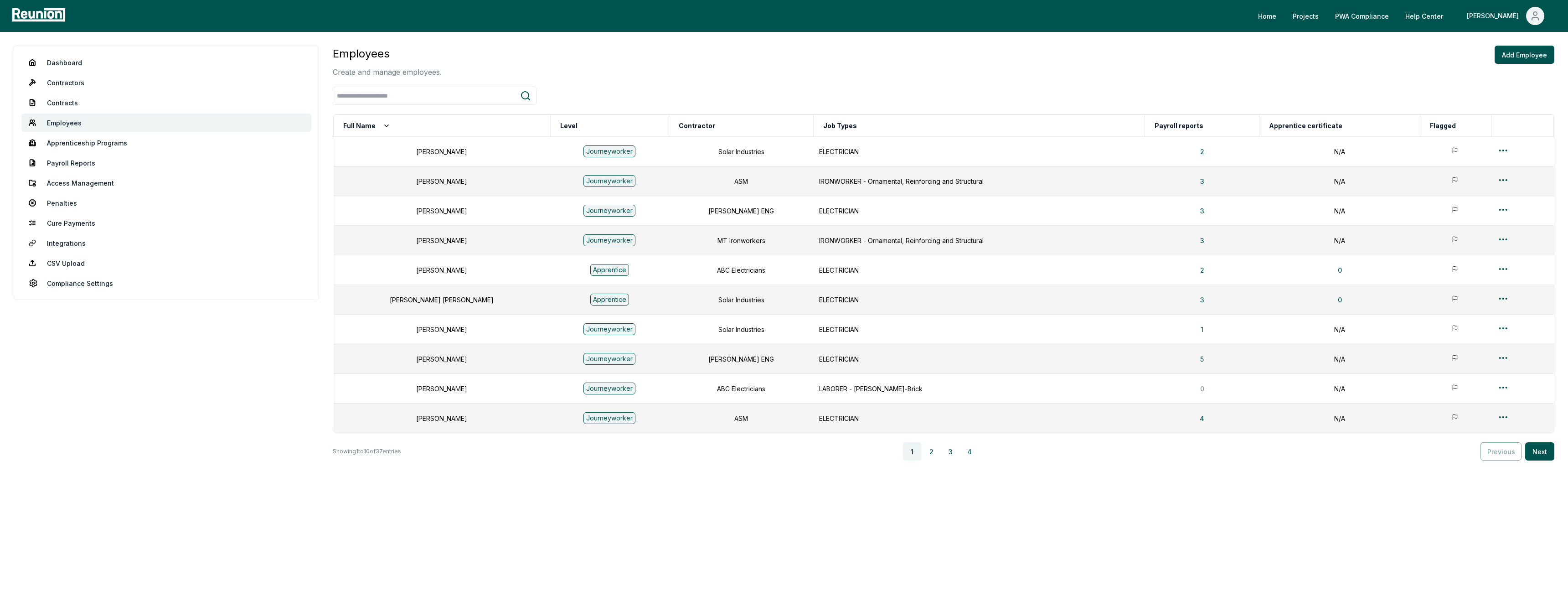
click at [175, 352] on aside "Dashboard Contractors Contracts Employees Apprenticeship Programs Payroll Repor…" at bounding box center [166, 289] width 306 height 488
click at [75, 222] on link "Cure Payments" at bounding box center [166, 223] width 290 height 18
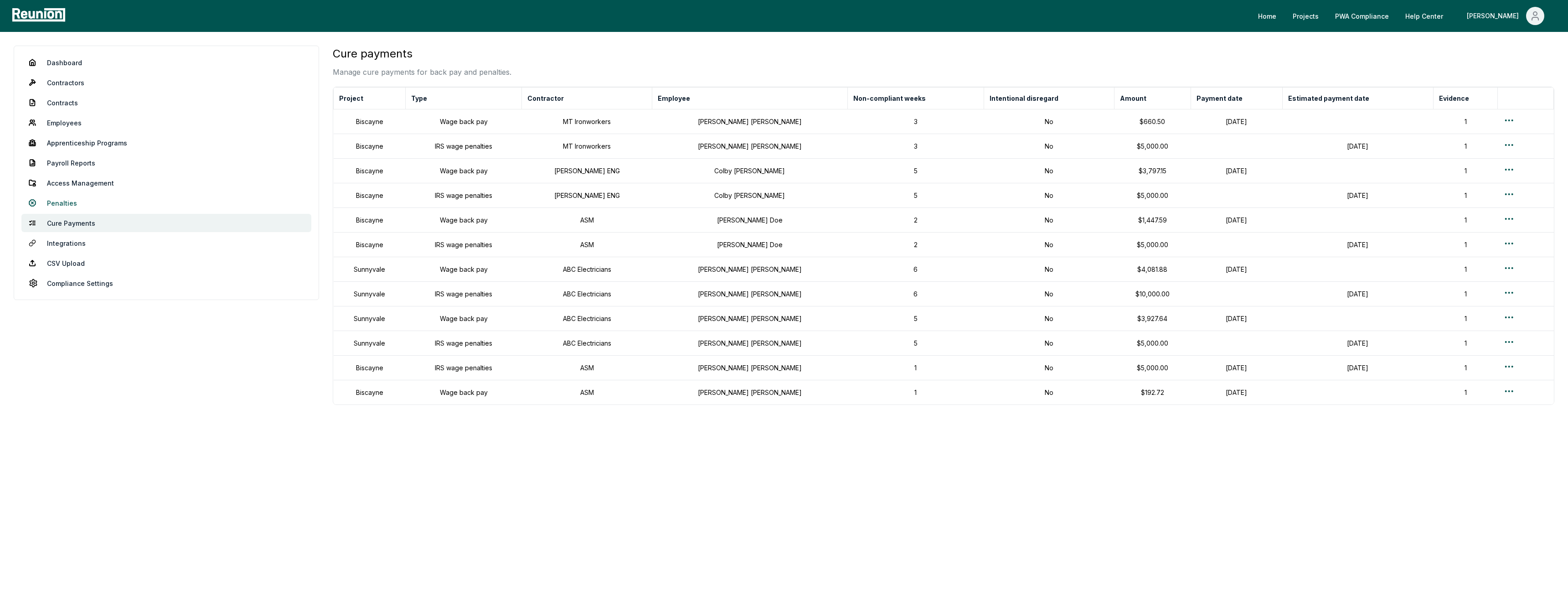
click at [70, 200] on link "Penalties" at bounding box center [166, 203] width 290 height 18
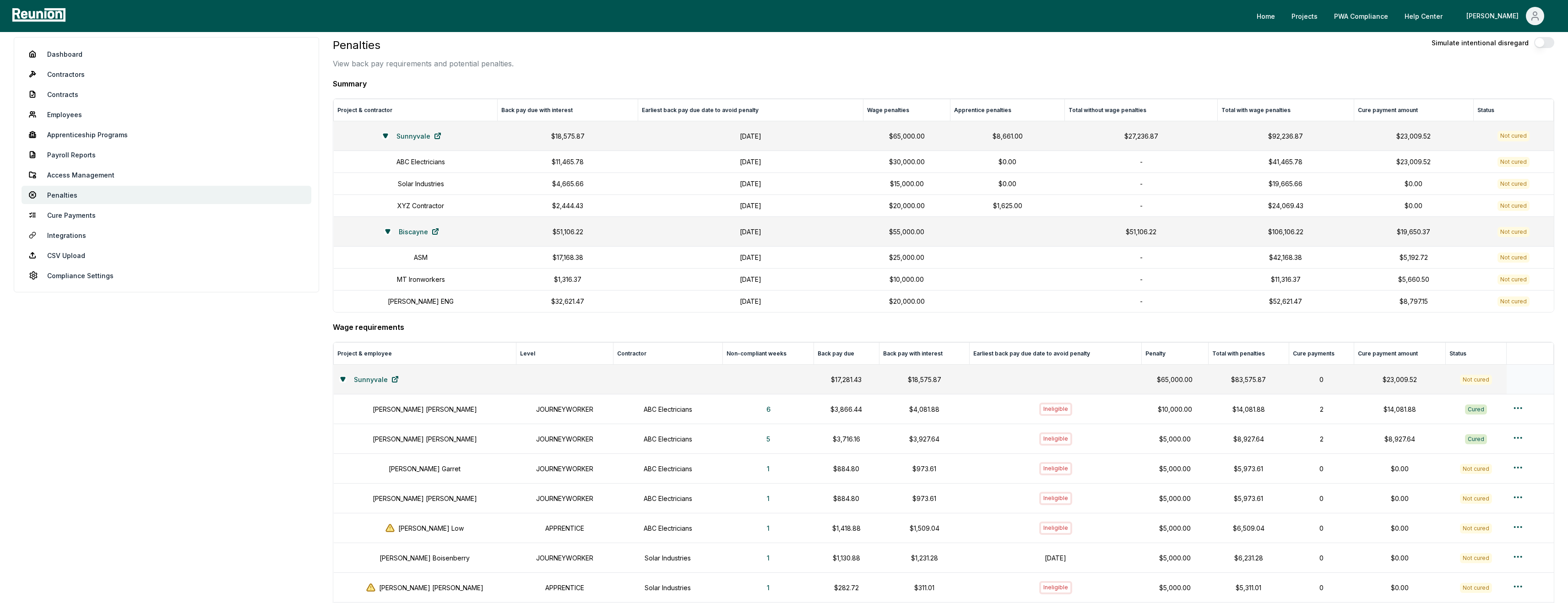
scroll to position [10, 0]
click at [759, 447] on button "5" at bounding box center [768, 438] width 18 height 18
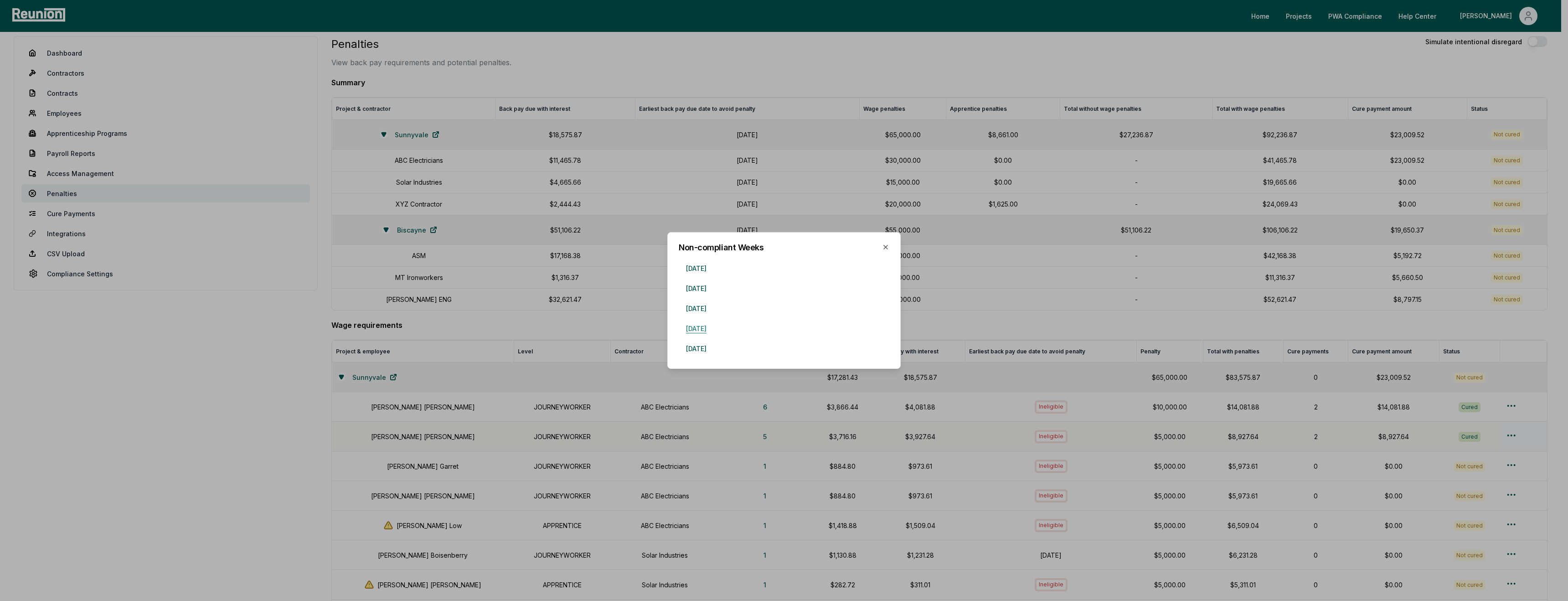
click at [714, 331] on button "October 28, 2024" at bounding box center [696, 328] width 35 height 18
click at [592, 192] on div at bounding box center [784, 300] width 1568 height 601
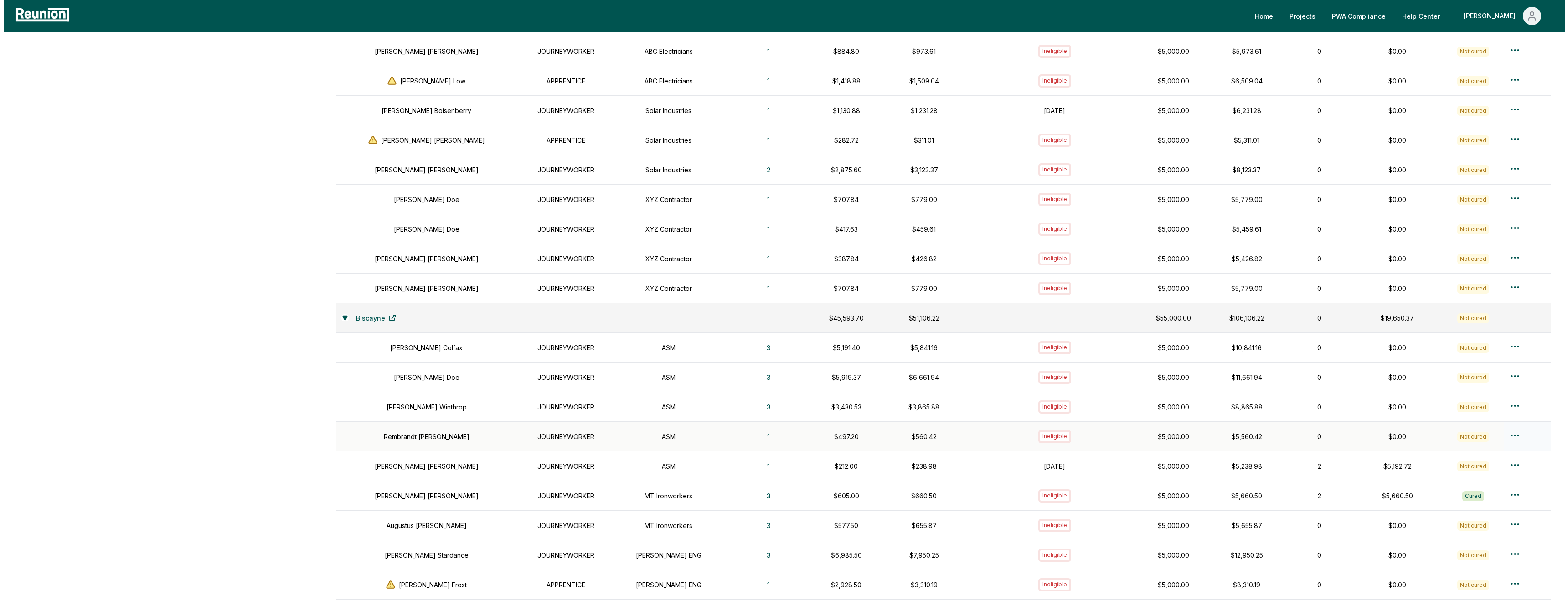
scroll to position [0, 0]
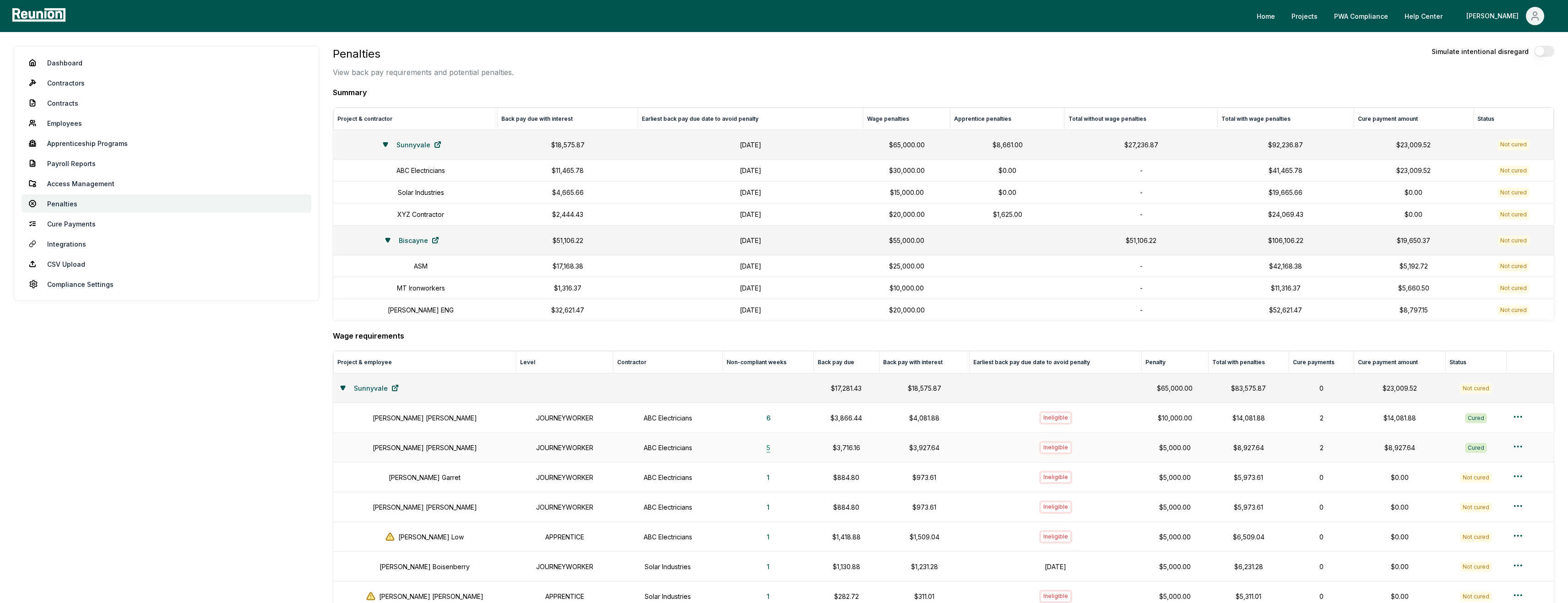
click at [759, 456] on button "5" at bounding box center [768, 447] width 18 height 18
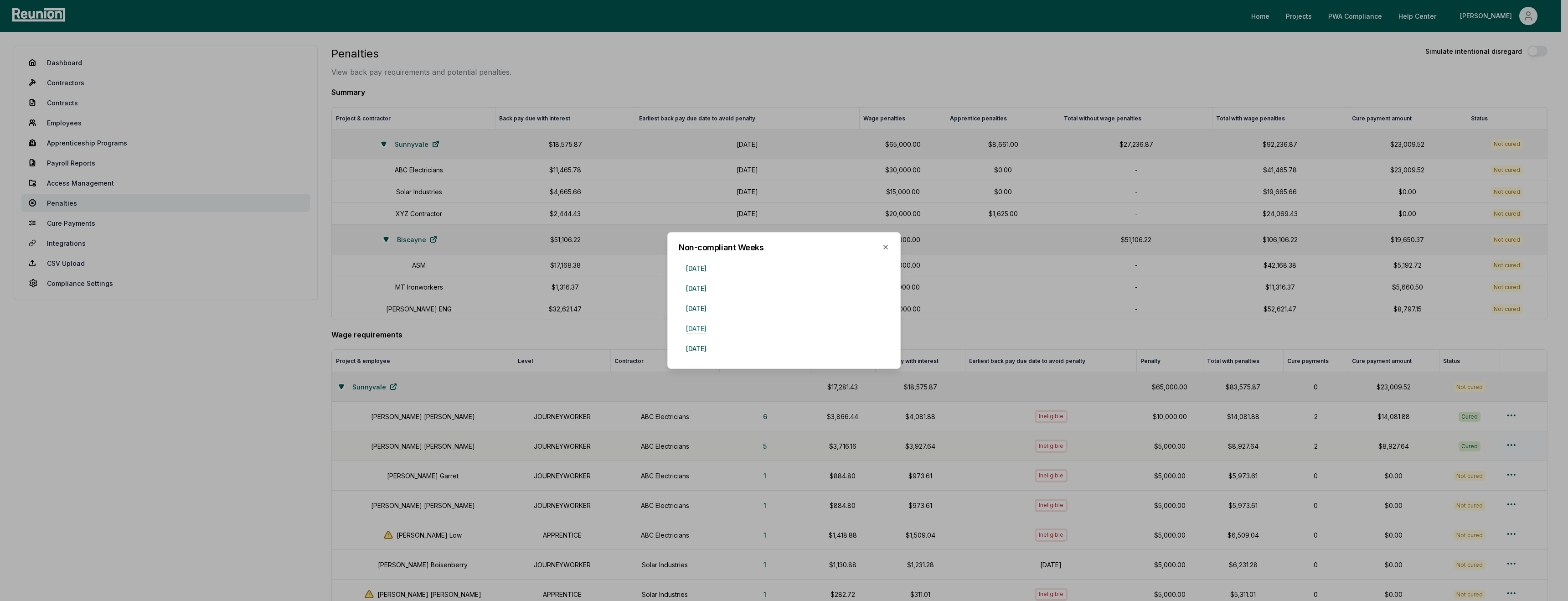
click at [702, 328] on button "October 28, 2024" at bounding box center [696, 328] width 35 height 18
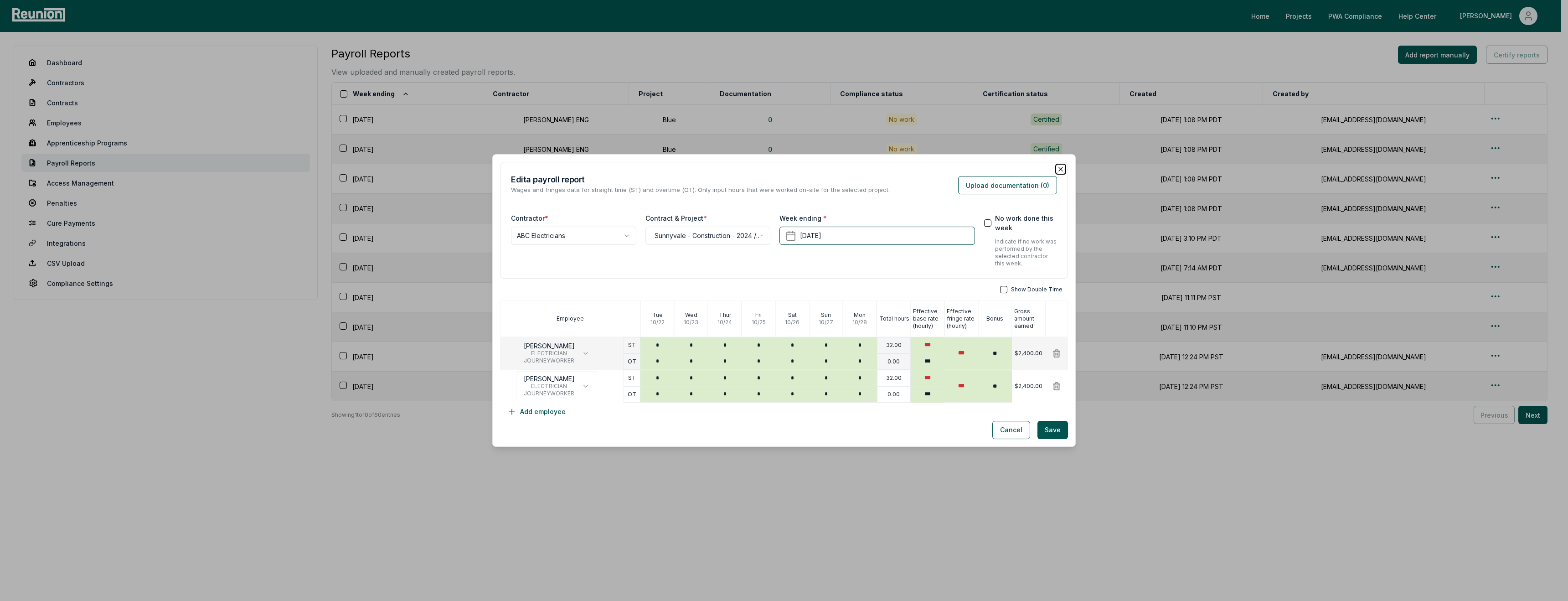
click at [1057, 169] on icon "button" at bounding box center [1061, 169] width 7 height 7
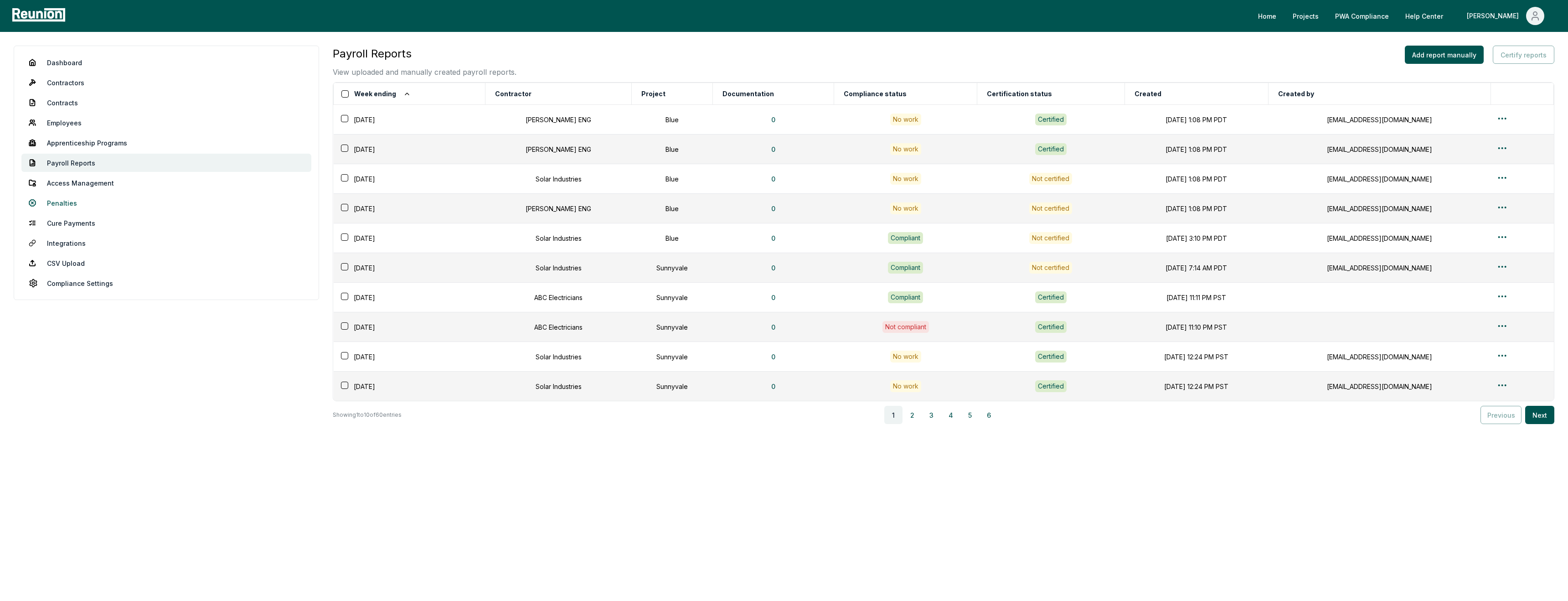
click at [63, 202] on link "Penalties" at bounding box center [166, 203] width 290 height 18
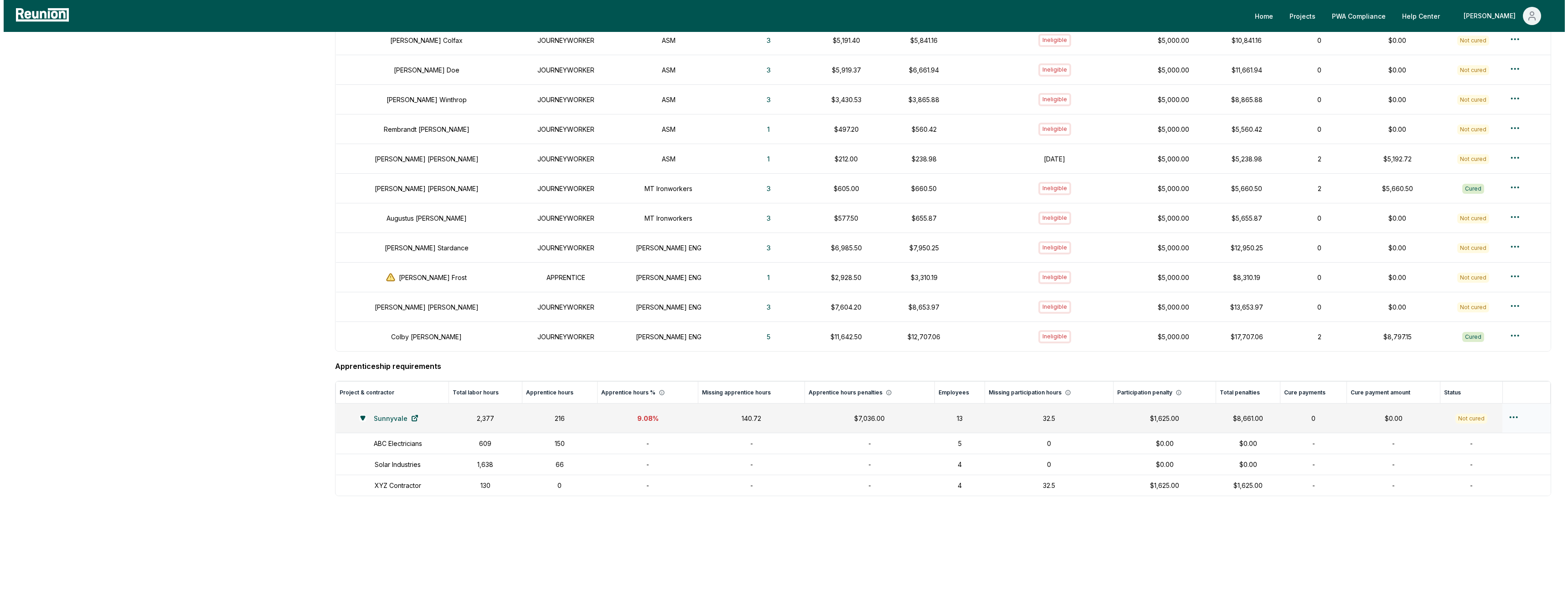
scroll to position [763, 0]
click at [756, 192] on button "3" at bounding box center [765, 188] width 19 height 18
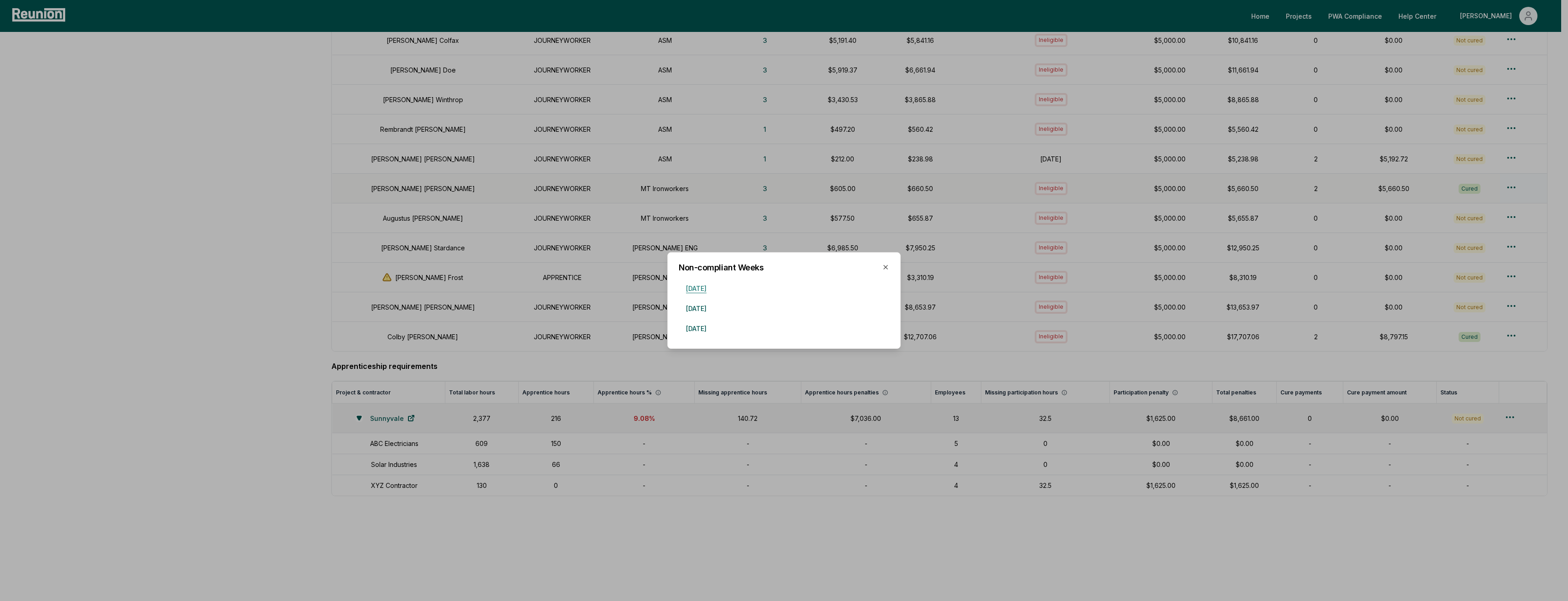
click at [709, 293] on button "July 7, 2024" at bounding box center [696, 288] width 35 height 18
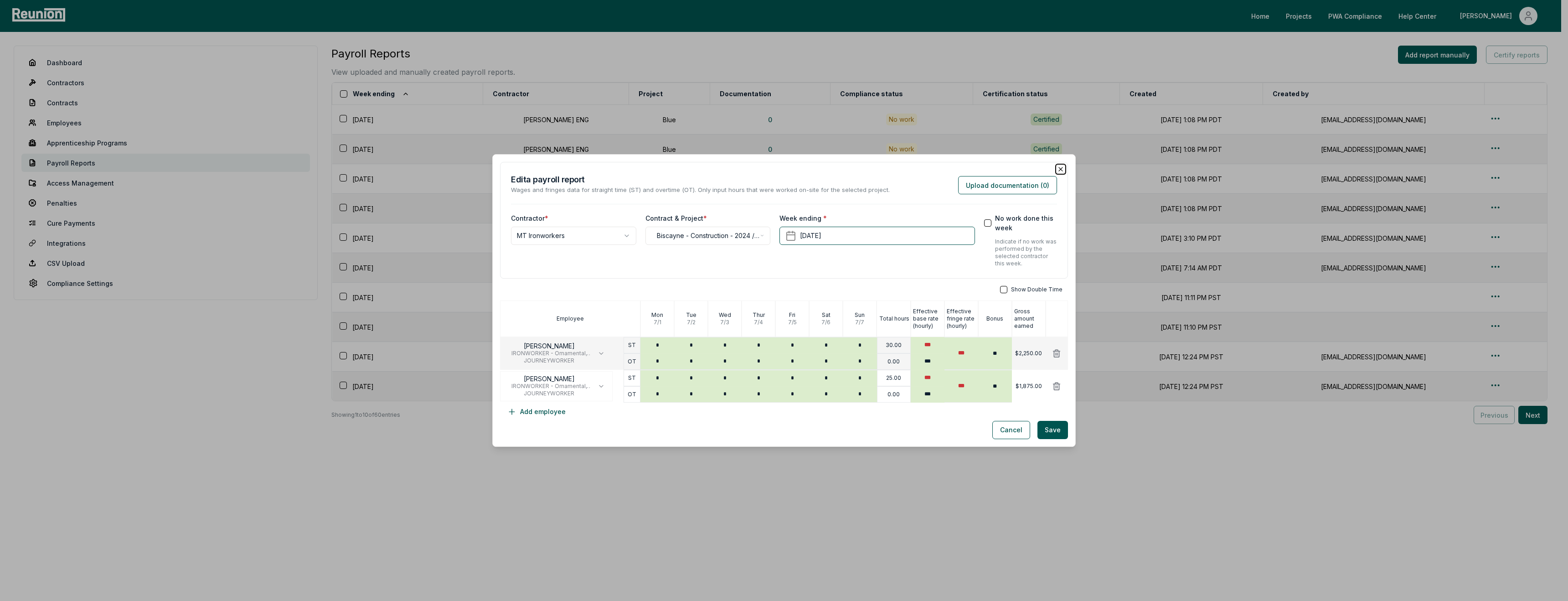
click at [1059, 170] on icon "button" at bounding box center [1061, 169] width 4 height 4
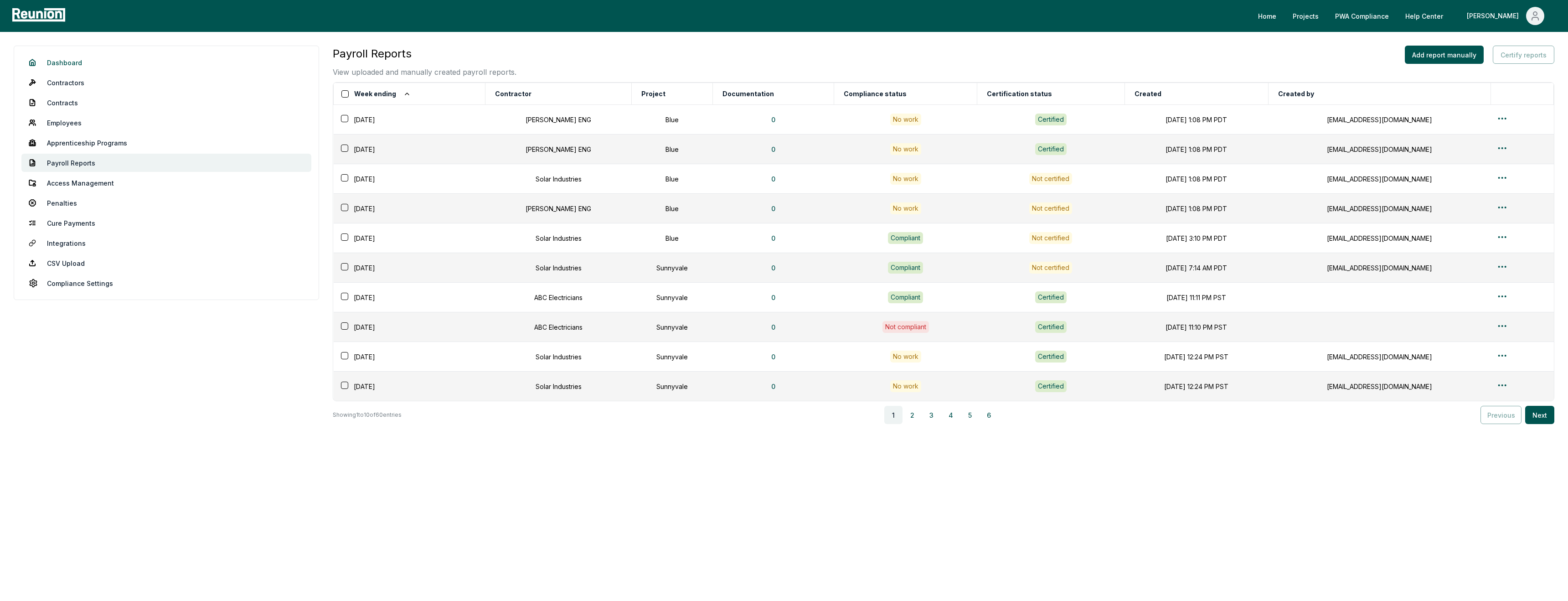
click at [66, 60] on link "Dashboard" at bounding box center [166, 63] width 290 height 18
